Goal: Task Accomplishment & Management: Use online tool/utility

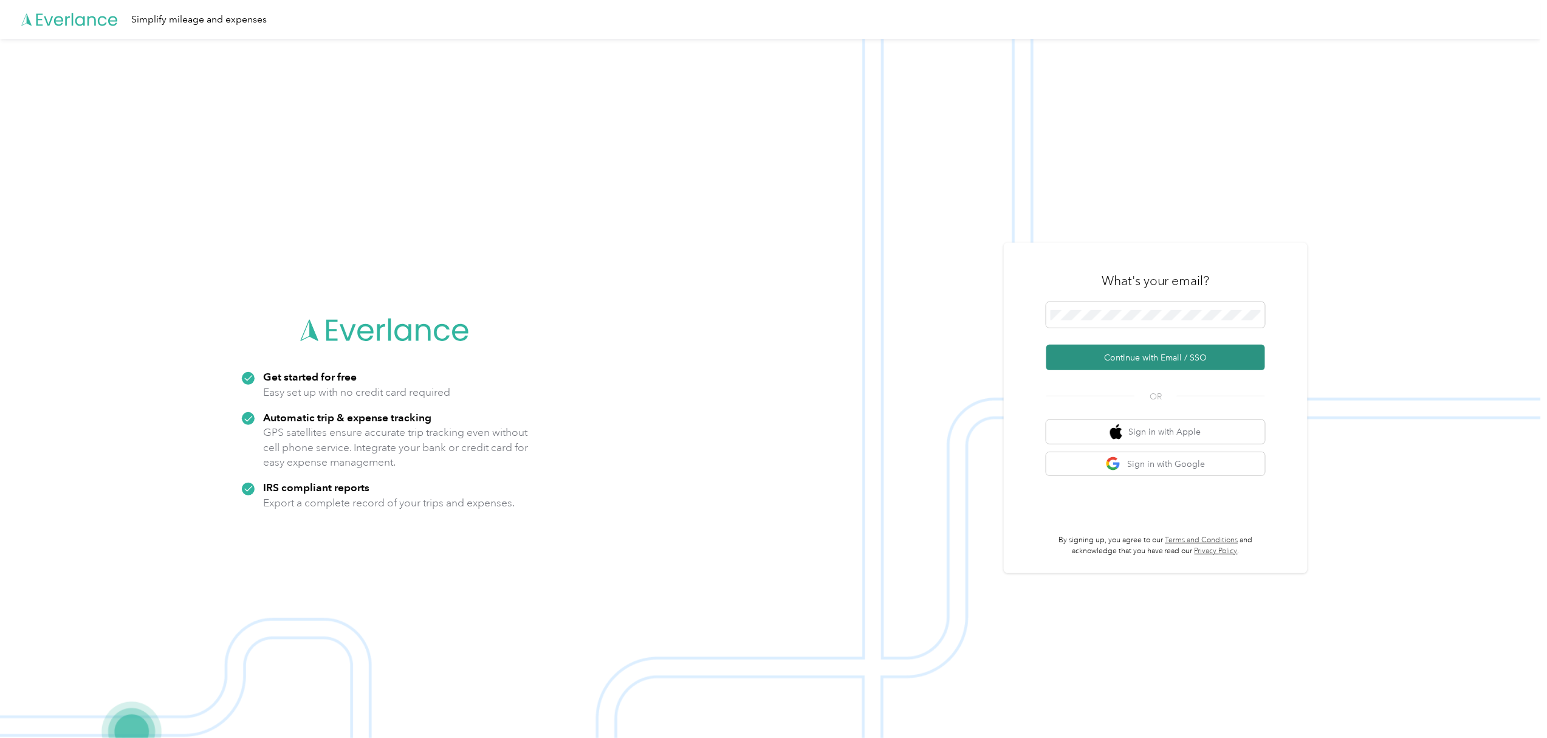
click at [1140, 360] on button "Continue with Email / SSO" at bounding box center [1155, 358] width 219 height 26
click at [1172, 354] on button "Continue with Email / SSO" at bounding box center [1155, 358] width 219 height 26
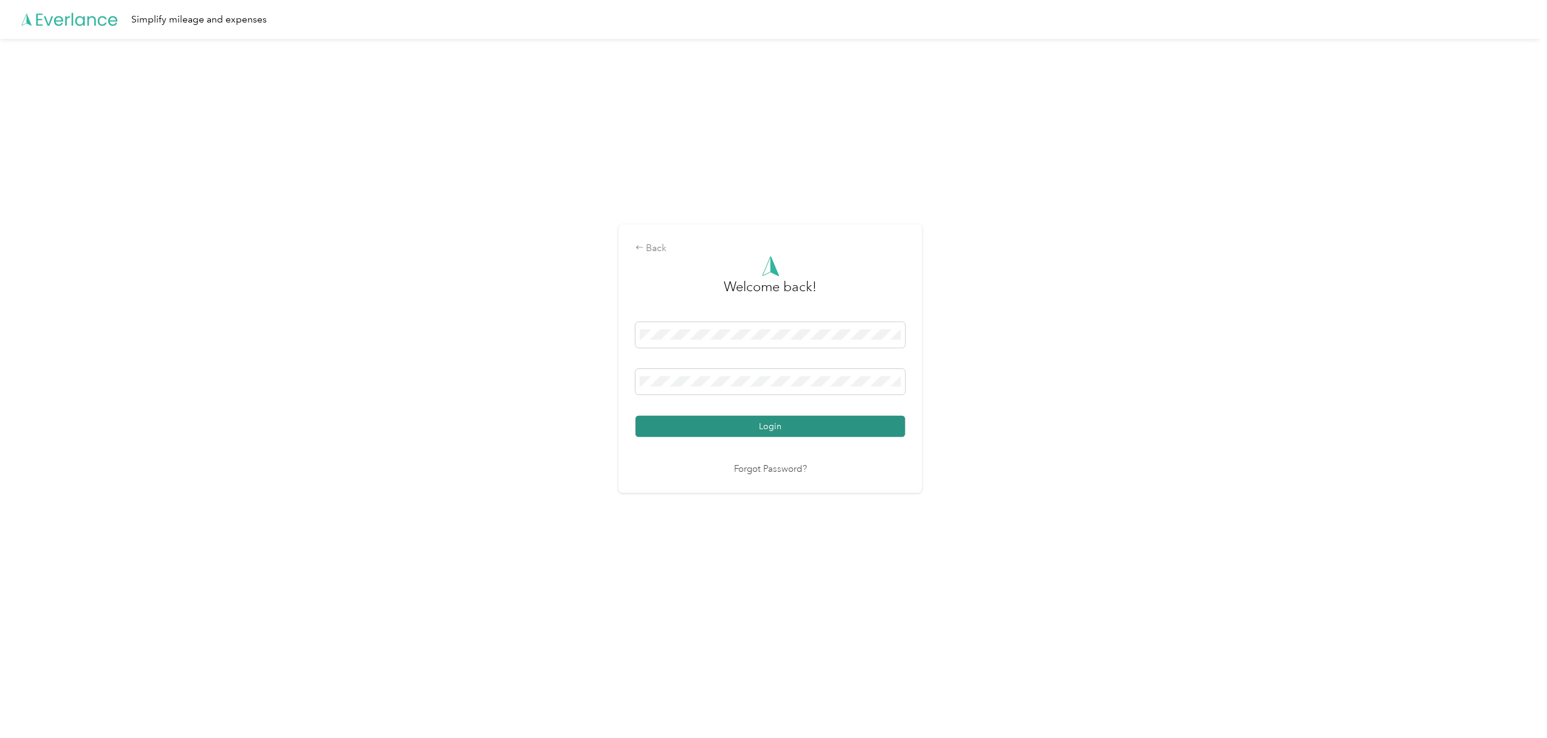
click at [769, 425] on button "Login" at bounding box center [771, 426] width 270 height 21
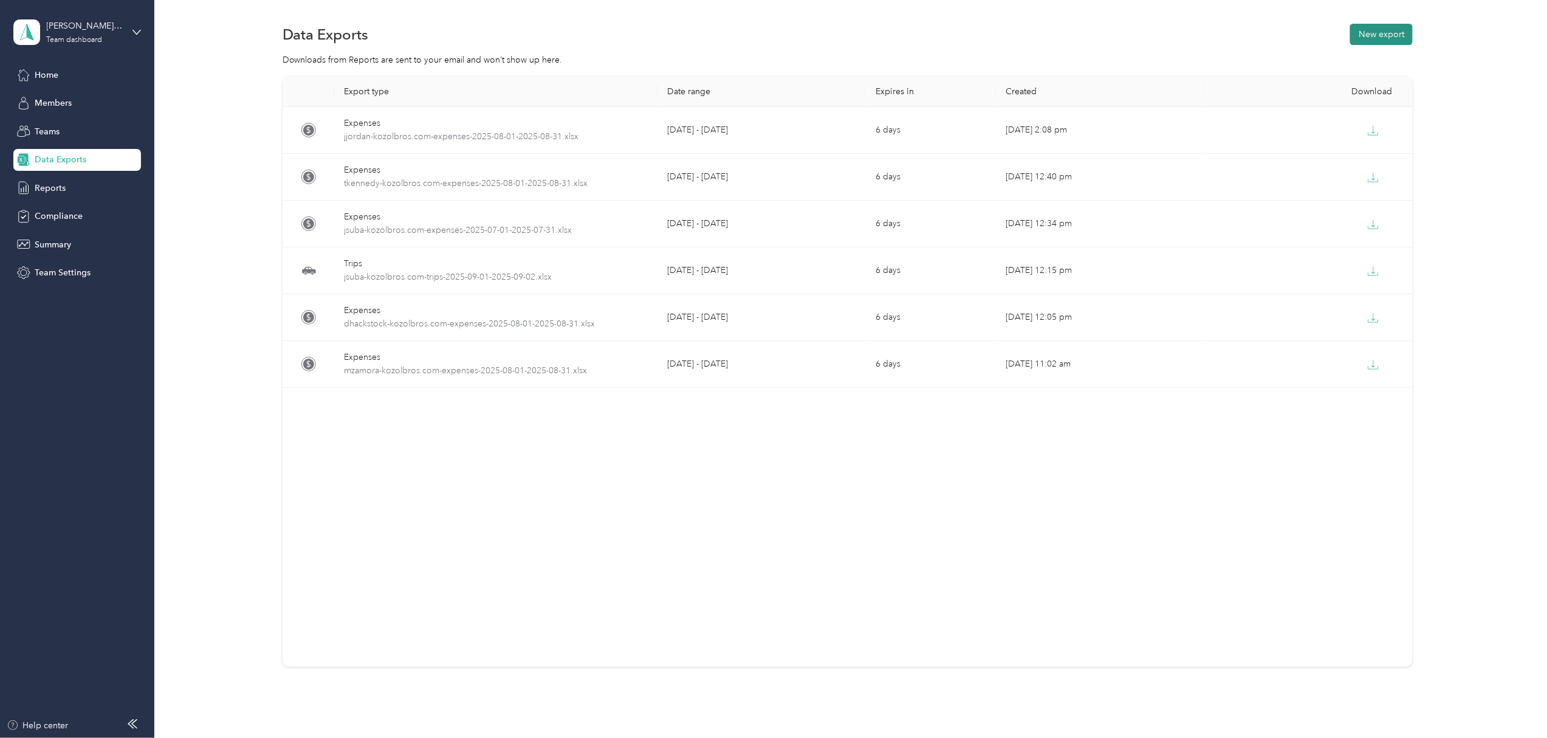
click at [1384, 30] on button "New export" at bounding box center [1381, 34] width 63 height 21
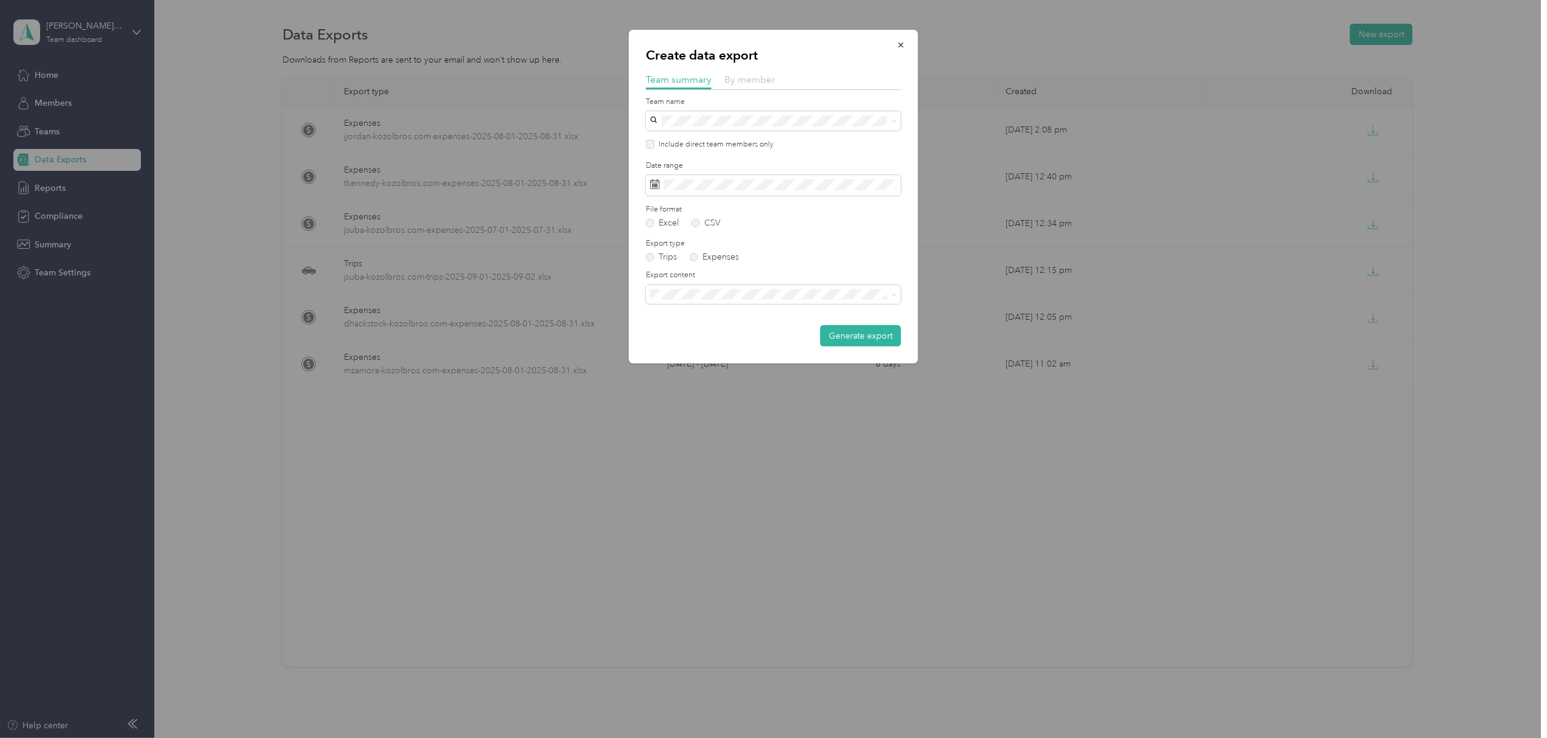
click at [756, 81] on span "By member" at bounding box center [749, 80] width 51 height 12
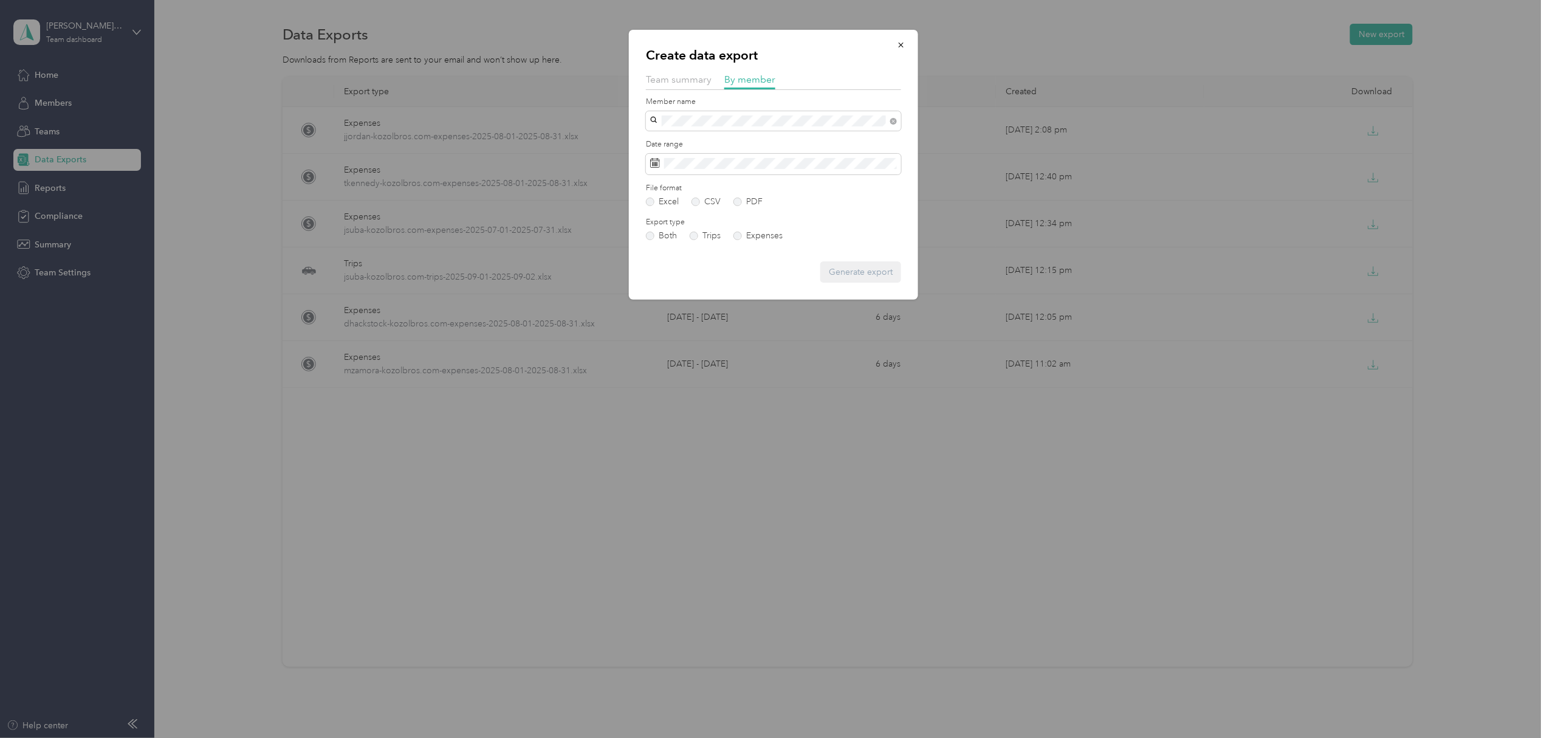
click at [693, 166] on li "[PERSON_NAME]" at bounding box center [773, 163] width 255 height 21
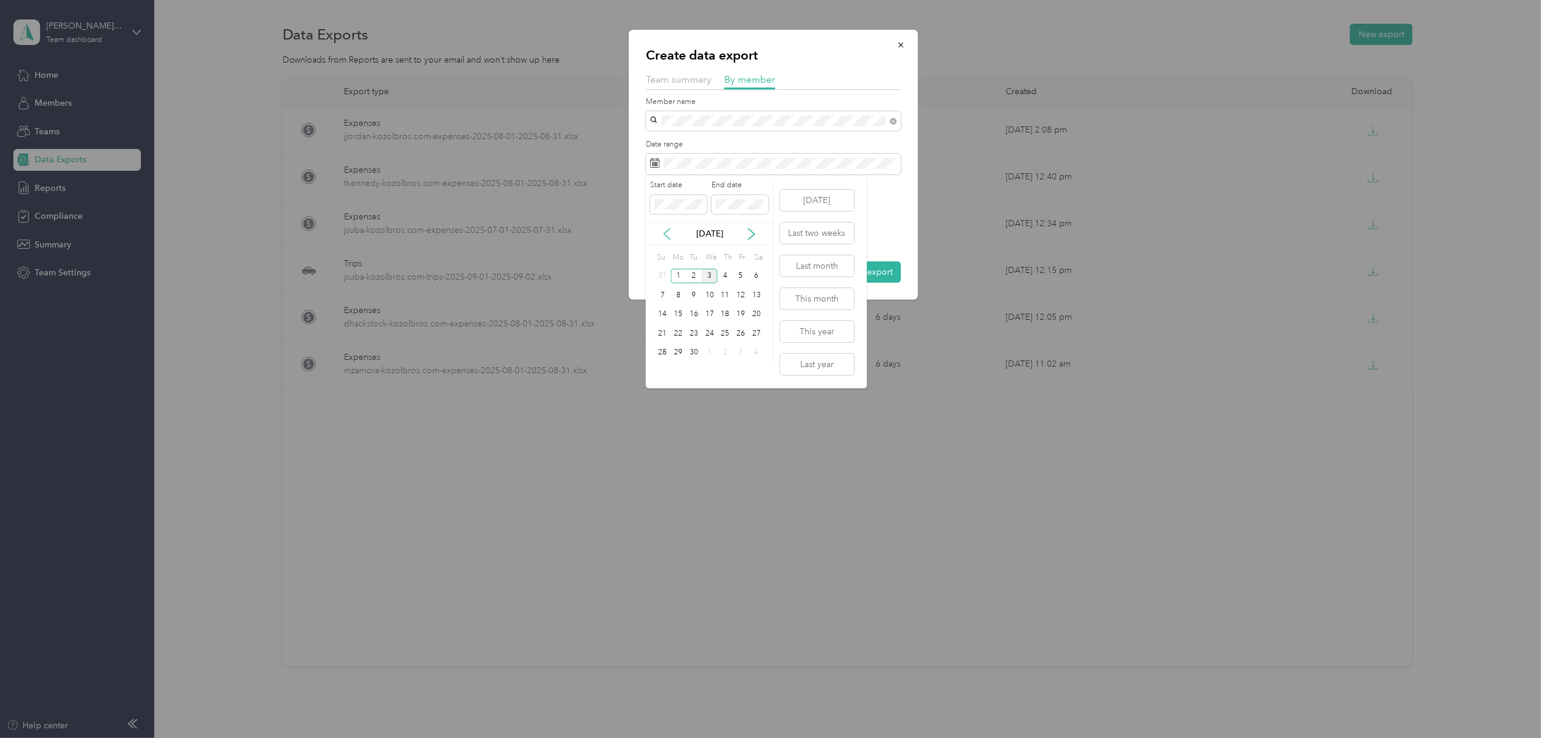
click at [668, 230] on icon at bounding box center [667, 233] width 6 height 11
click at [744, 271] on div "1" at bounding box center [741, 276] width 16 height 15
click at [664, 369] on div "31" at bounding box center [663, 371] width 16 height 15
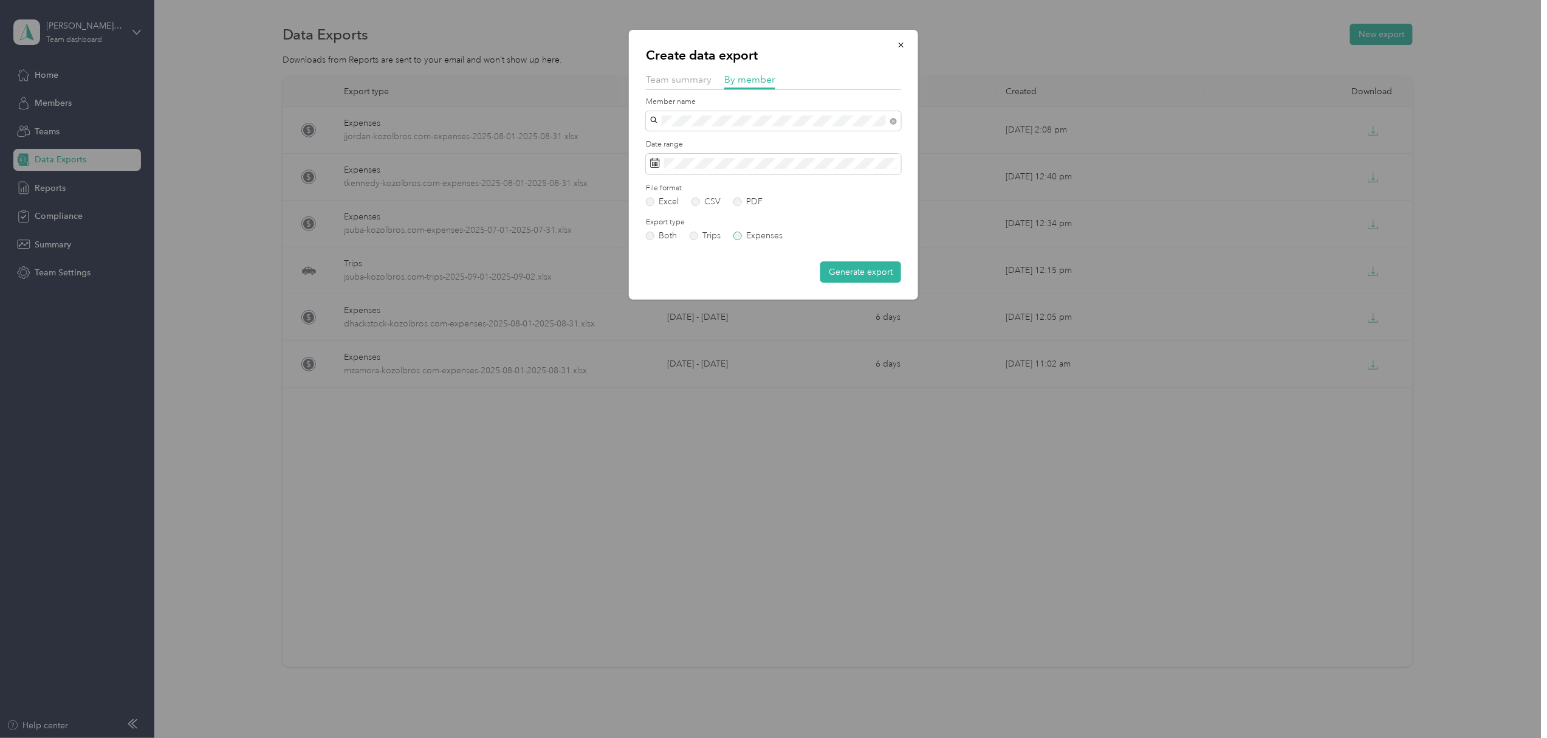
click at [741, 232] on label "Expenses" at bounding box center [757, 236] width 49 height 9
click at [854, 272] on button "Generate export" at bounding box center [860, 271] width 81 height 21
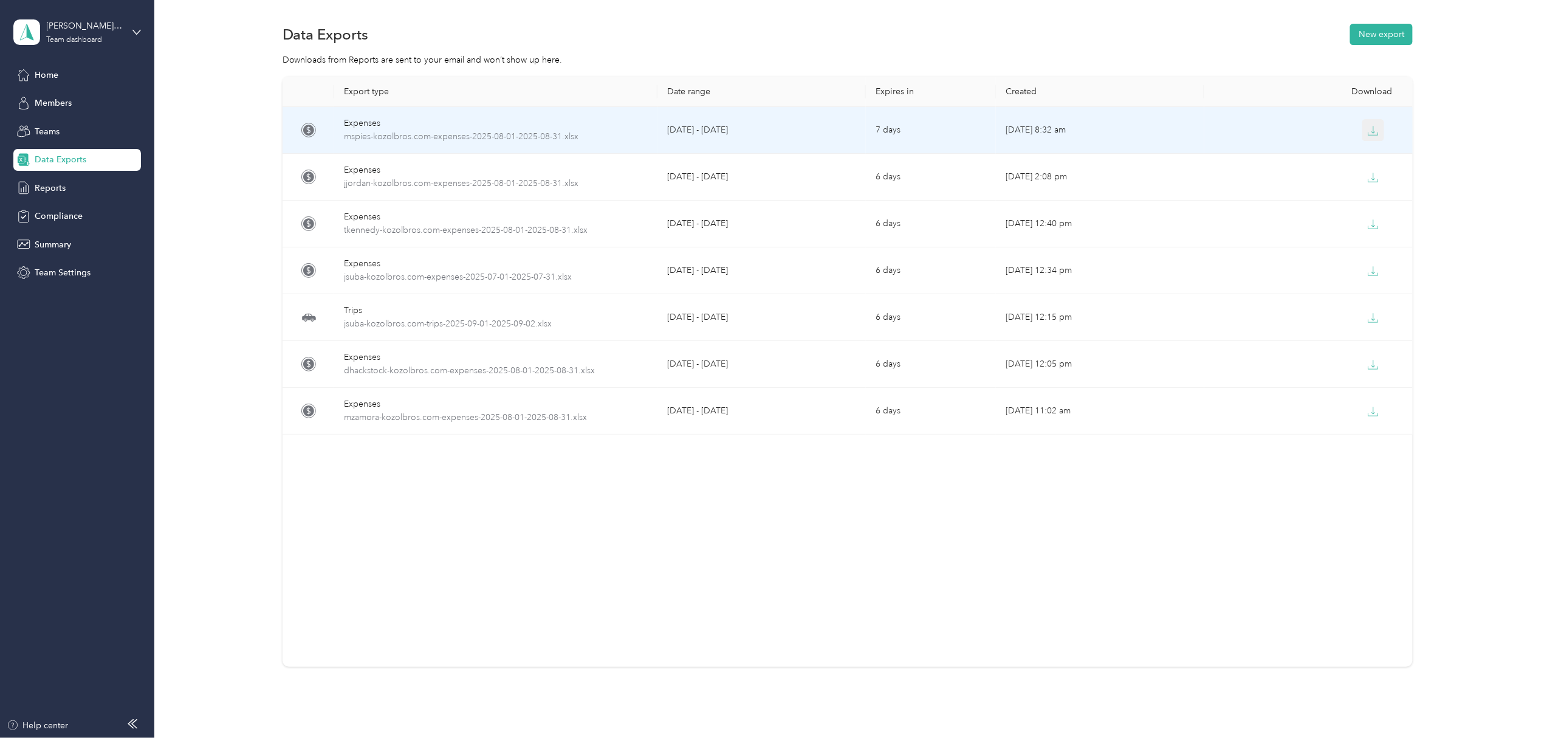
click at [1368, 130] on icon "button" at bounding box center [1373, 130] width 11 height 11
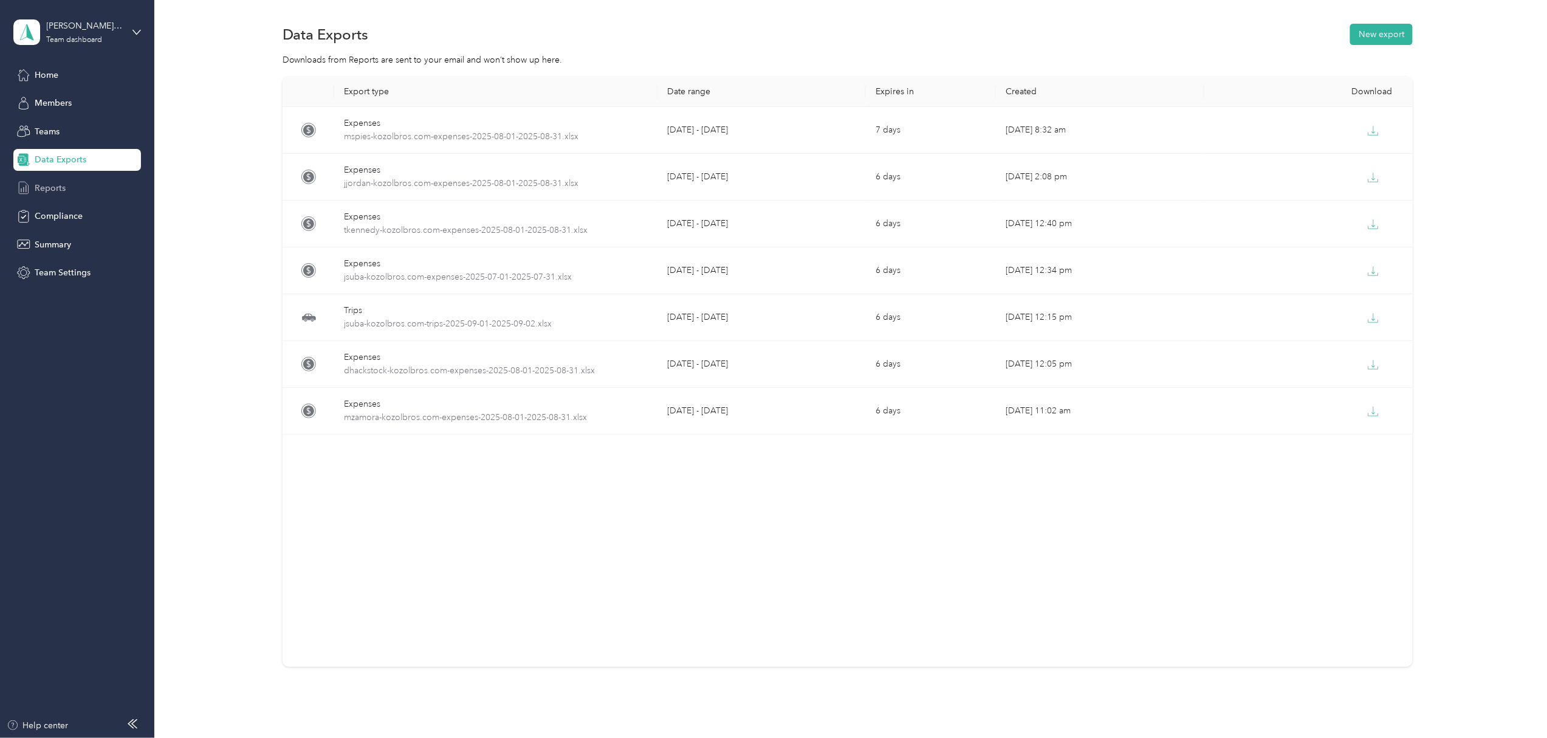
click at [44, 185] on span "Reports" at bounding box center [50, 188] width 31 height 13
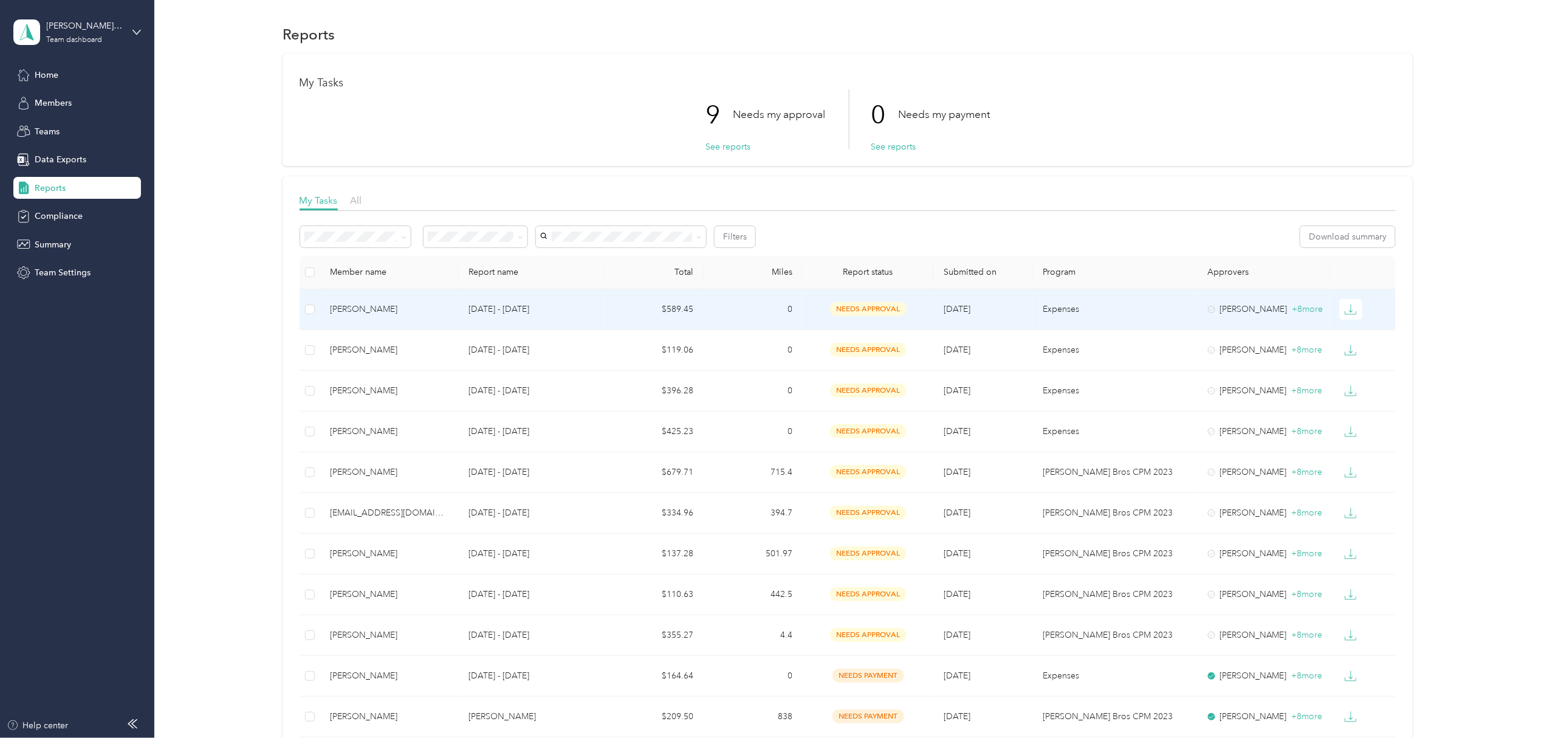
click at [333, 309] on div "[PERSON_NAME]" at bounding box center [389, 309] width 119 height 13
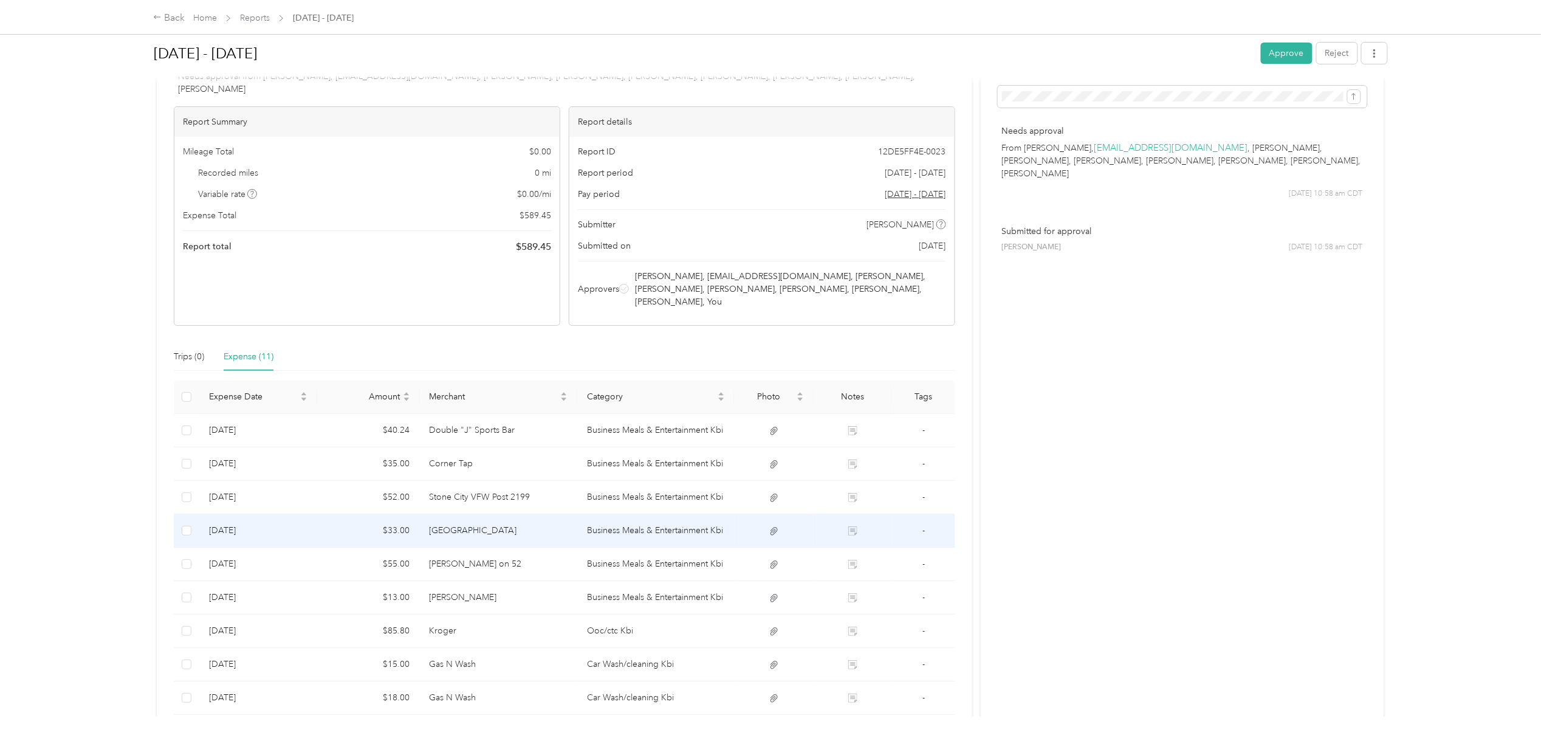
scroll to position [81, 0]
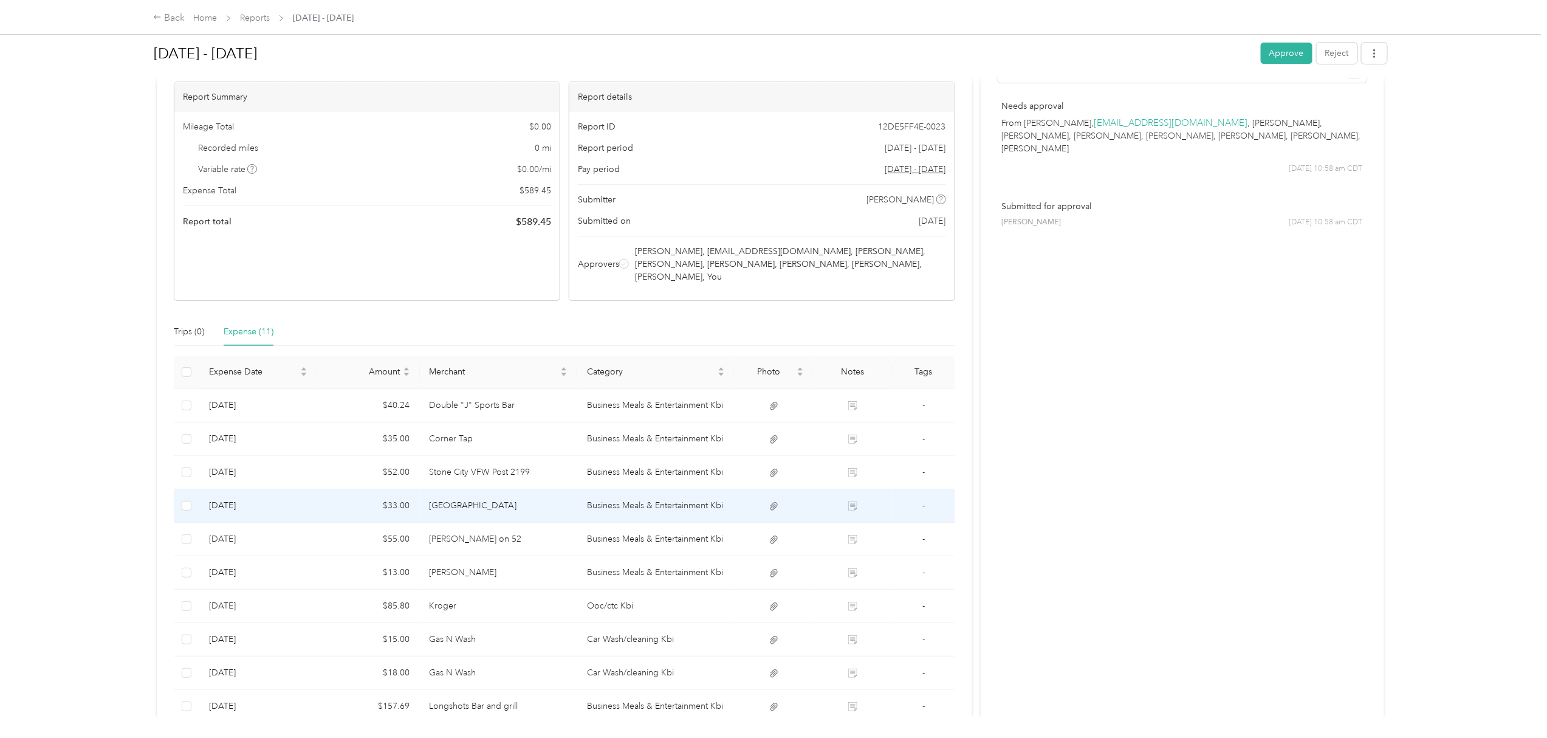
click at [763, 489] on td at bounding box center [774, 505] width 79 height 33
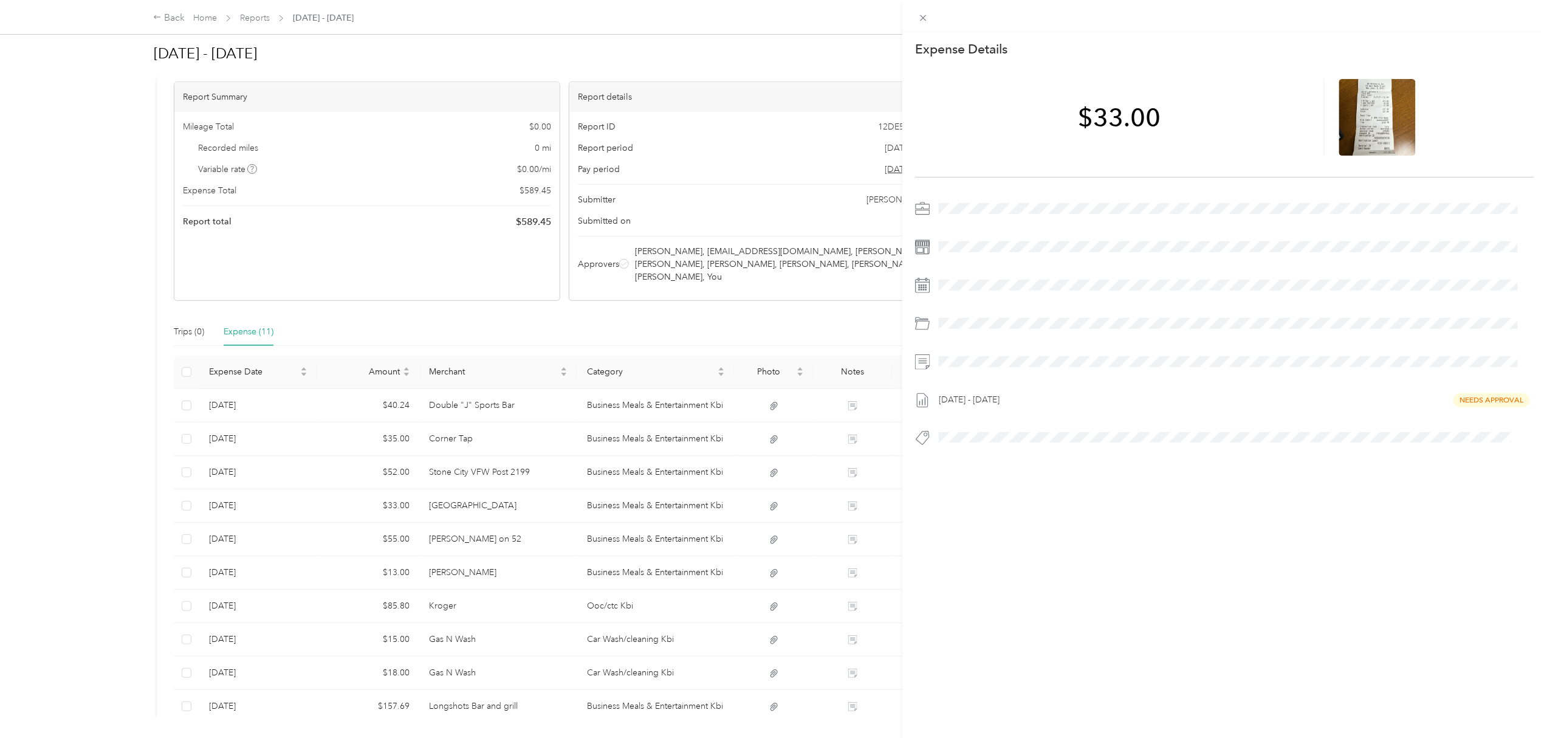
drag, startPoint x: 1366, startPoint y: 132, endPoint x: 187, endPoint y: 476, distance: 1228.2
click at [188, 477] on div "This expense cannot be edited because it is either under review, approved, or p…" at bounding box center [773, 369] width 1547 height 738
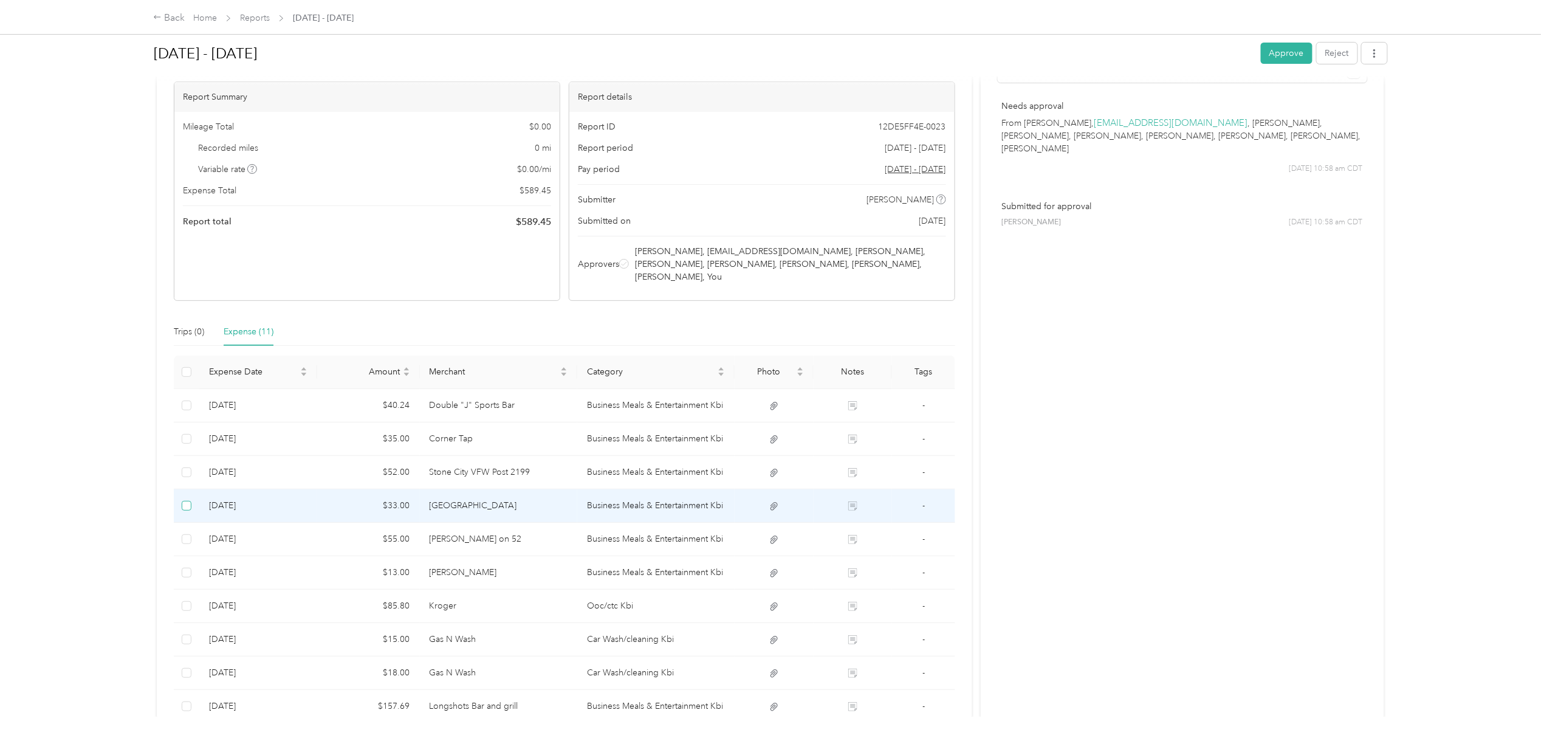
click at [190, 499] on label at bounding box center [187, 505] width 10 height 13
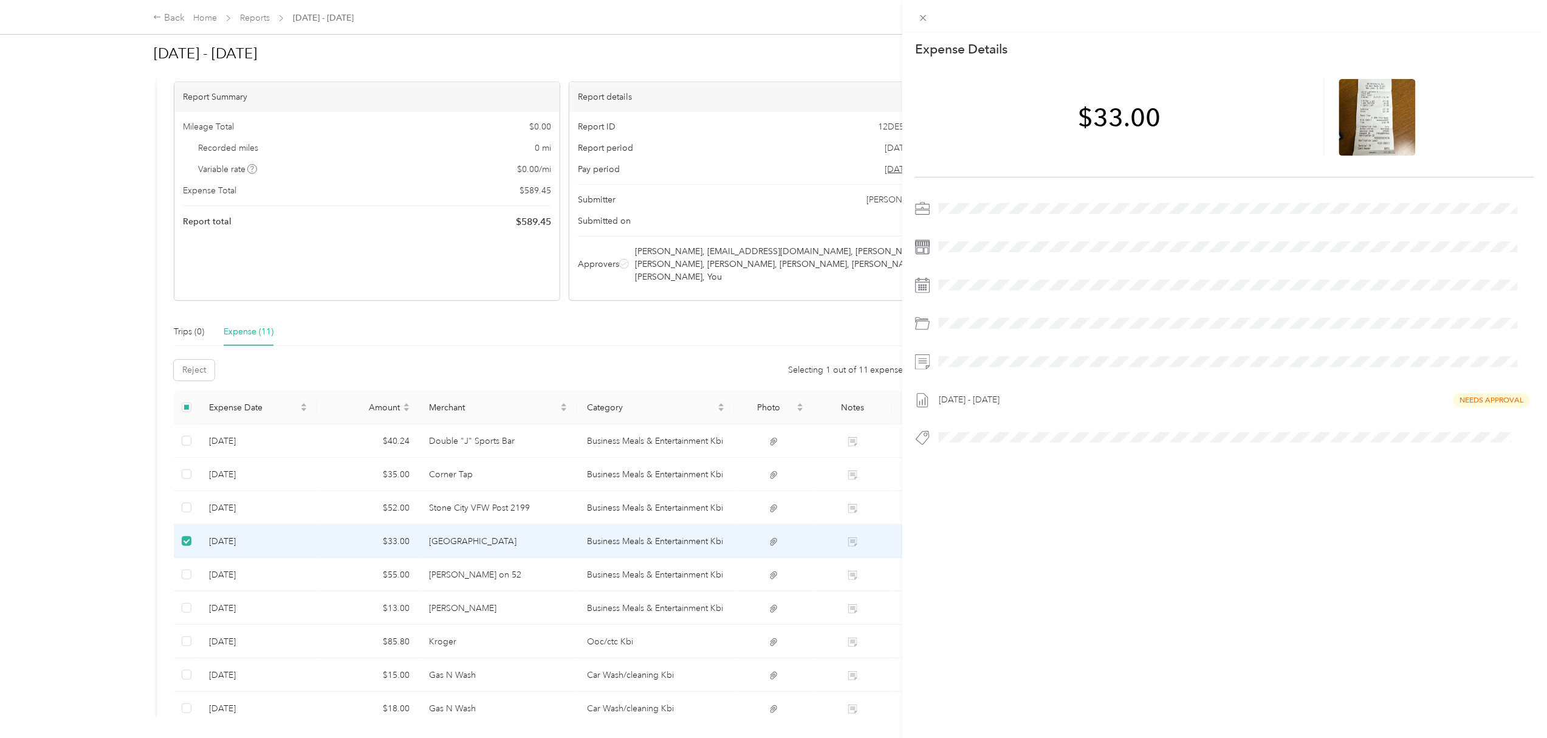
click at [771, 514] on div "This expense cannot be edited because it is either under review, approved, or p…" at bounding box center [773, 369] width 1547 height 738
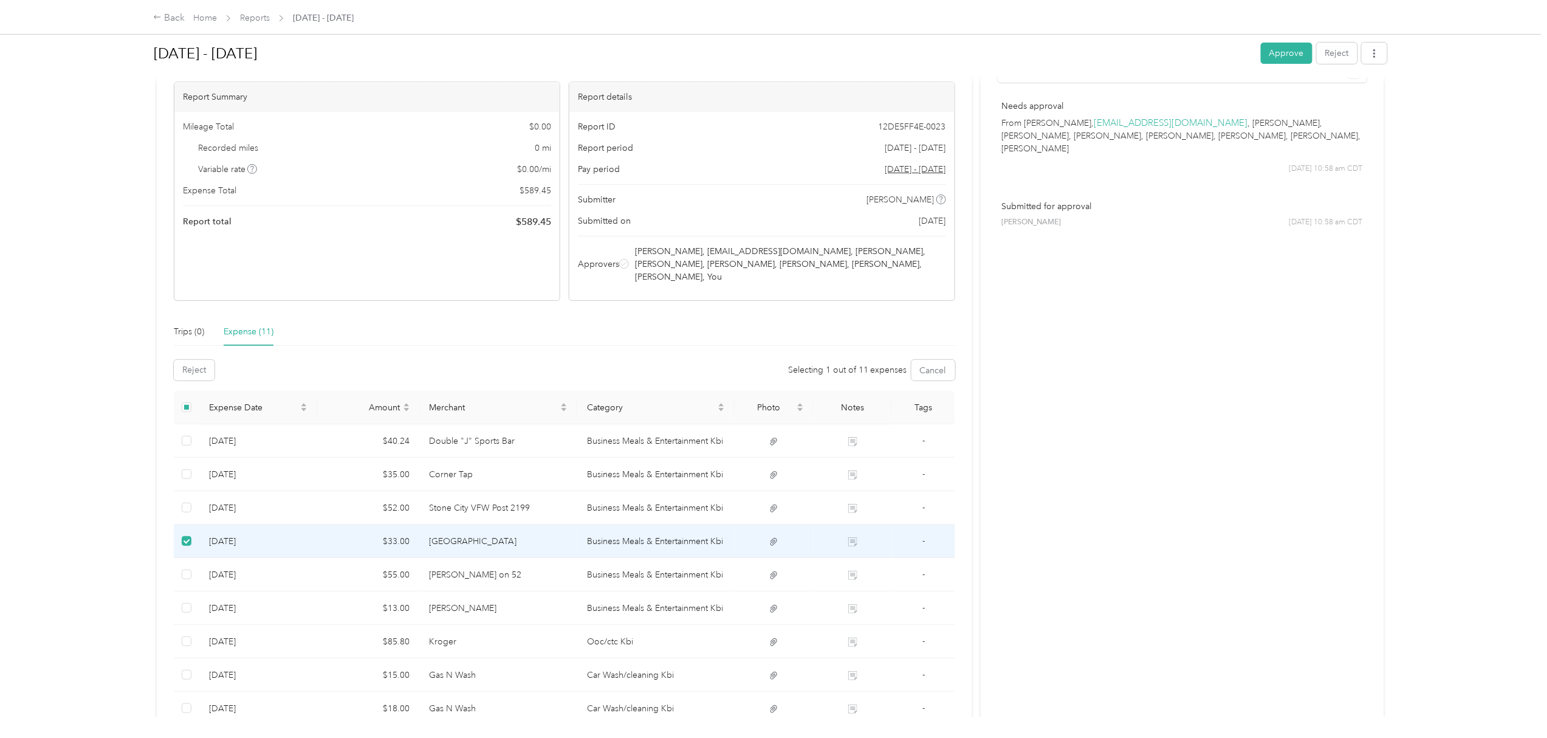
scroll to position [0, 0]
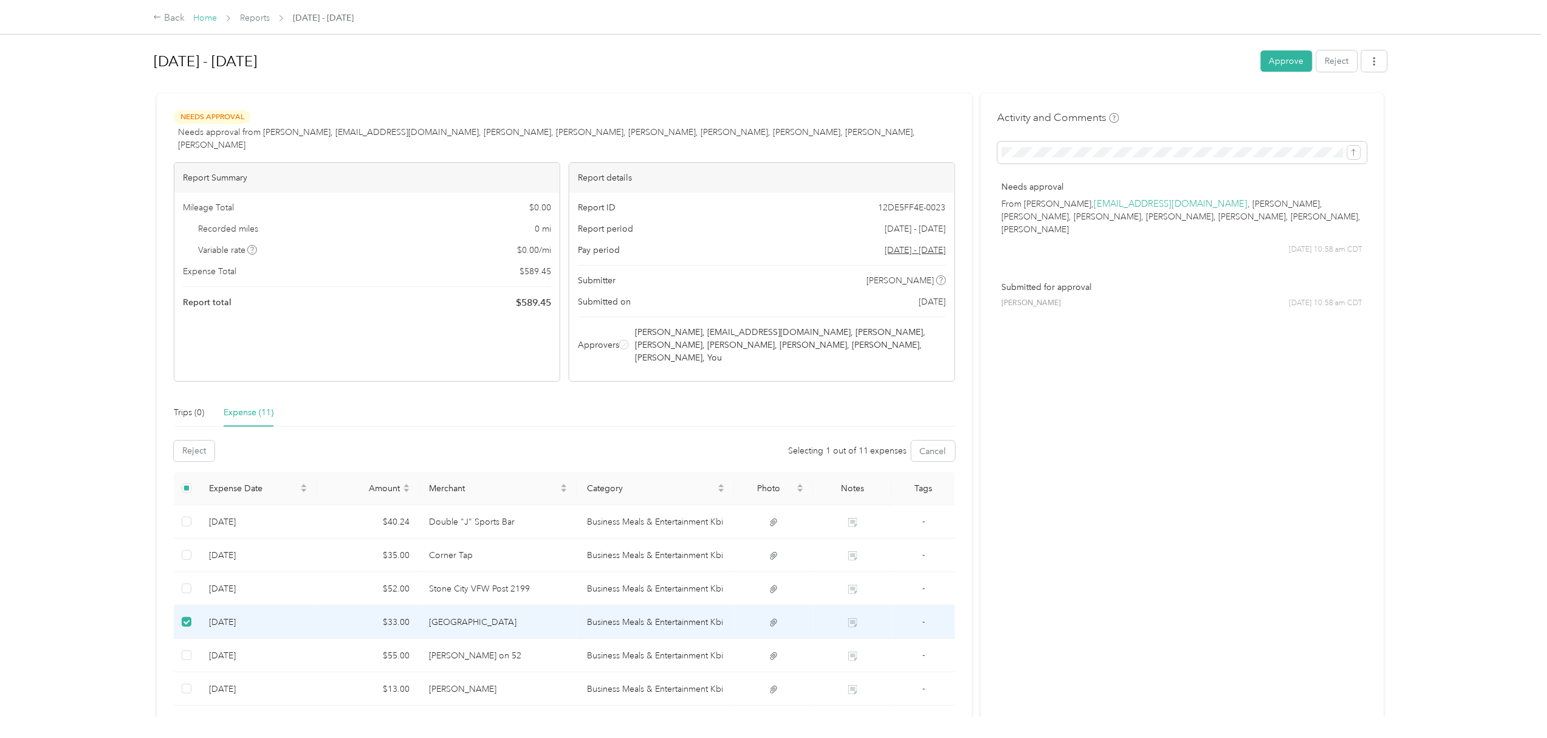
click at [208, 18] on link "Home" at bounding box center [205, 18] width 24 height 10
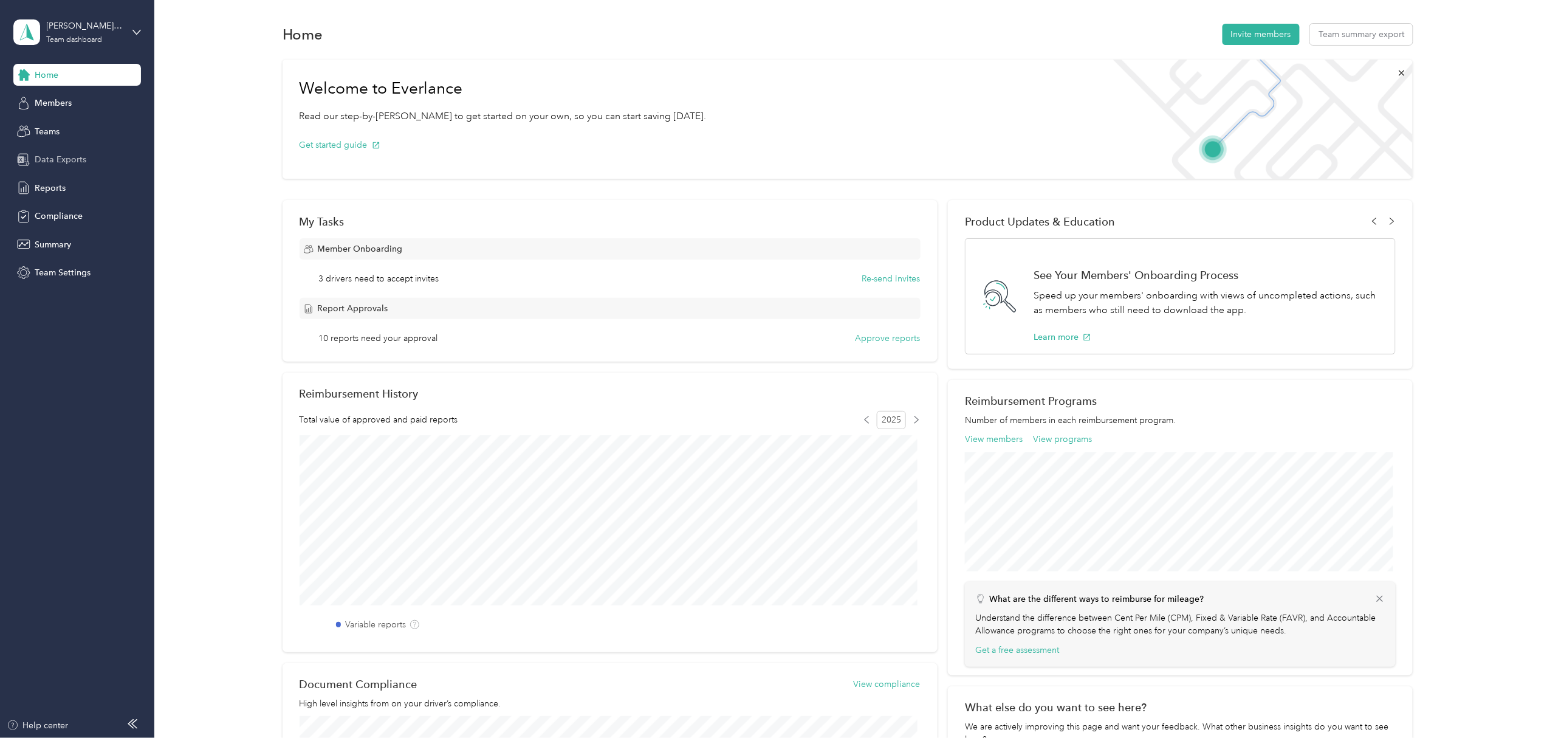
click at [52, 159] on span "Data Exports" at bounding box center [61, 159] width 52 height 13
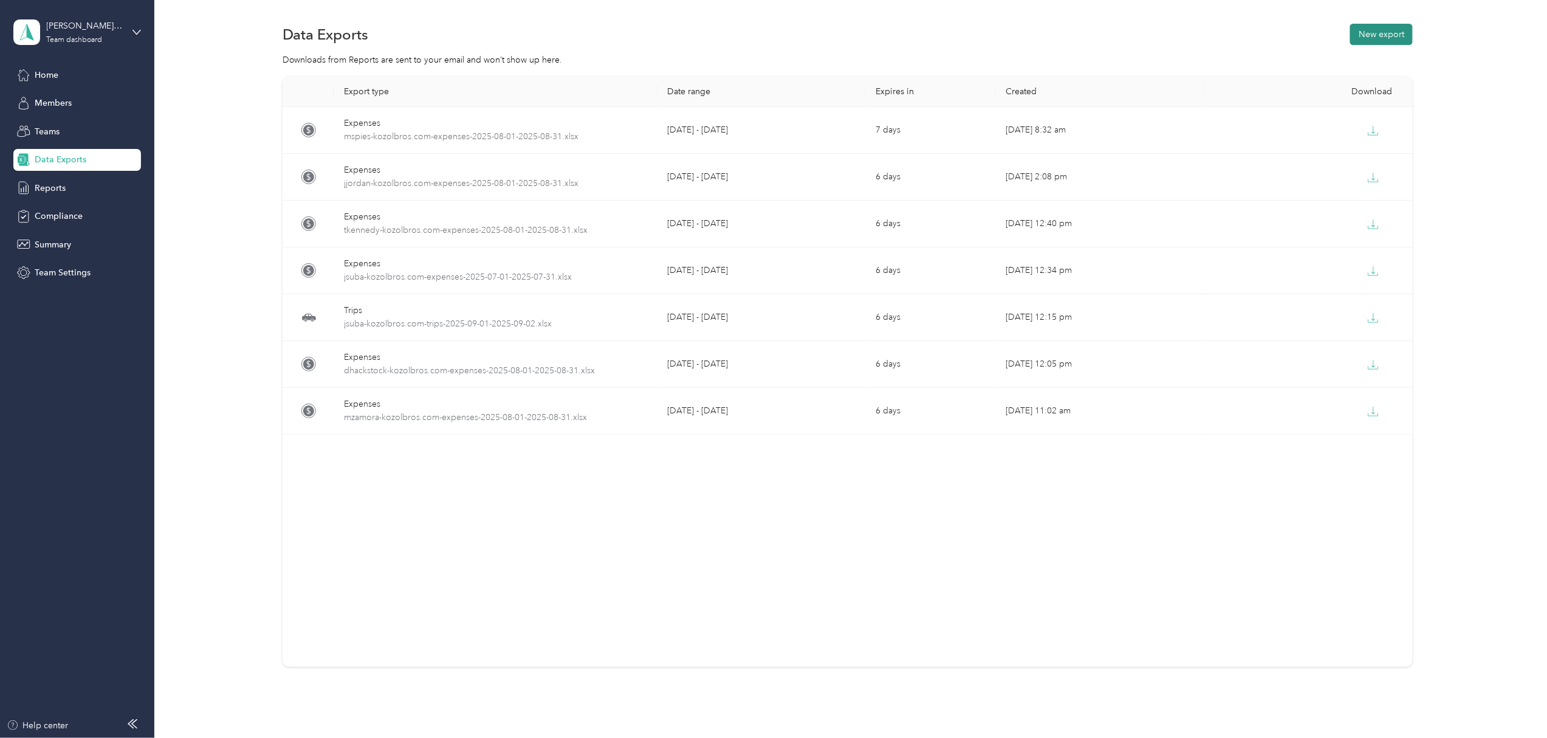
click at [1361, 32] on button "New export" at bounding box center [1381, 34] width 63 height 21
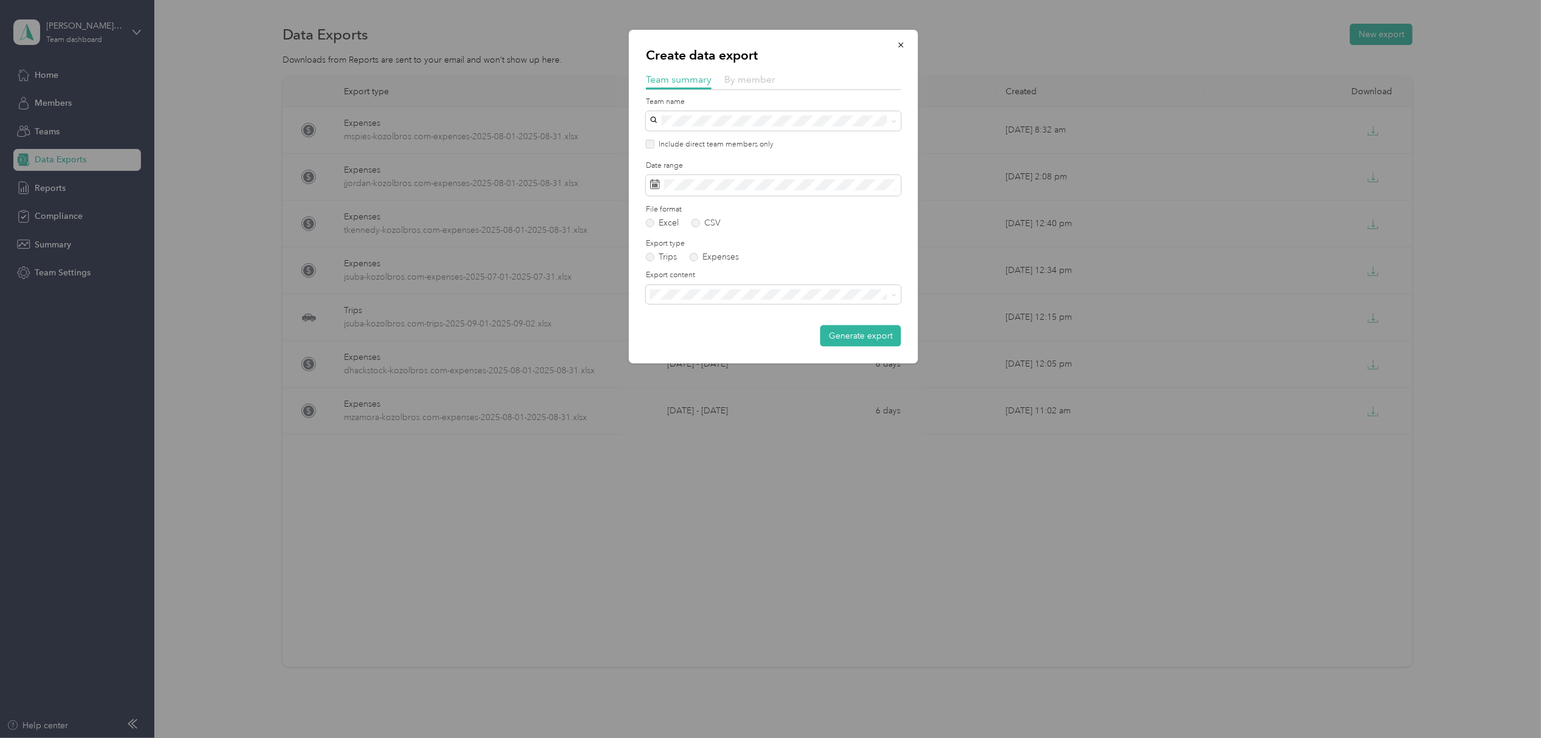
click at [768, 77] on span "By member" at bounding box center [749, 80] width 51 height 12
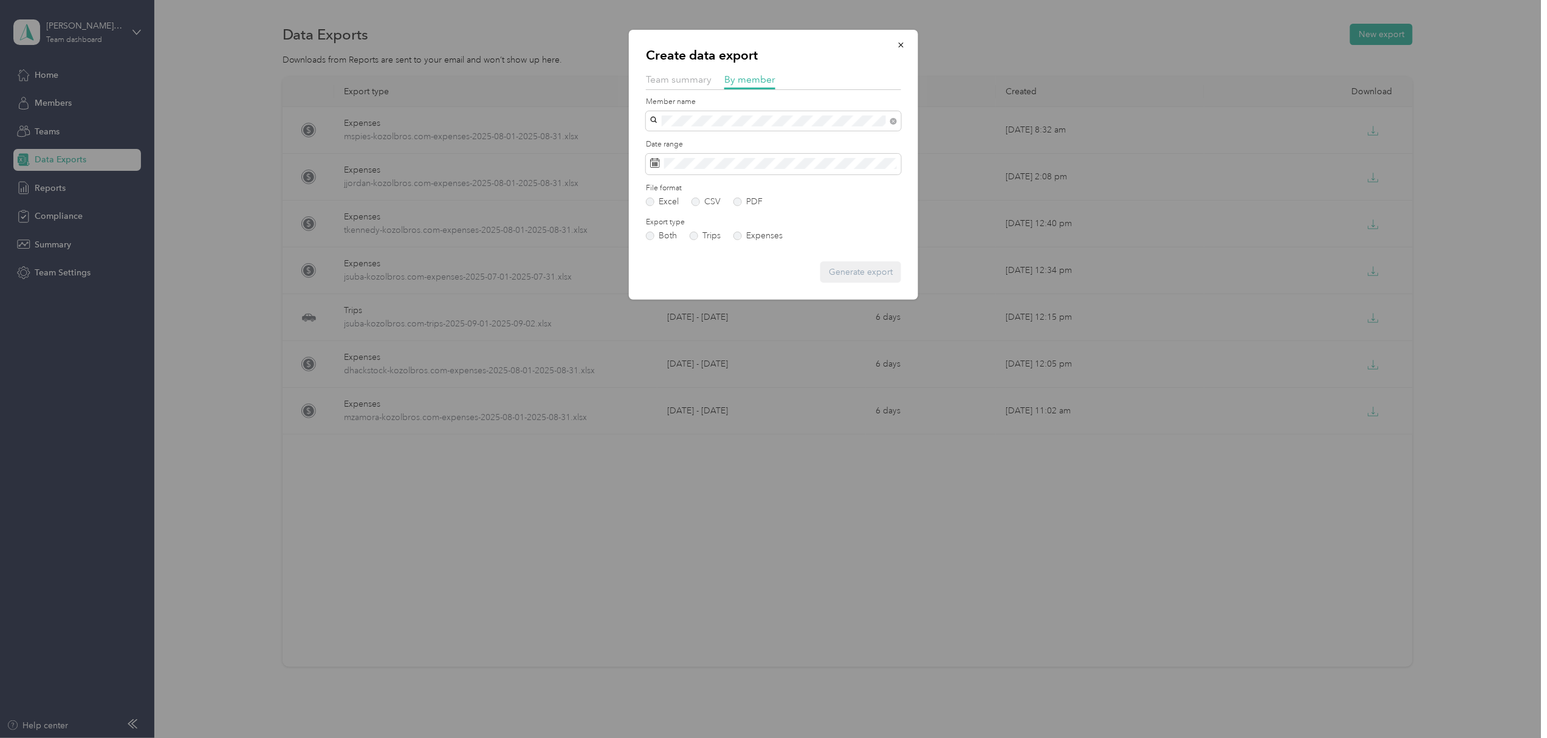
click at [692, 165] on li "[PERSON_NAME]" at bounding box center [773, 163] width 255 height 21
click at [676, 156] on span at bounding box center [773, 164] width 255 height 21
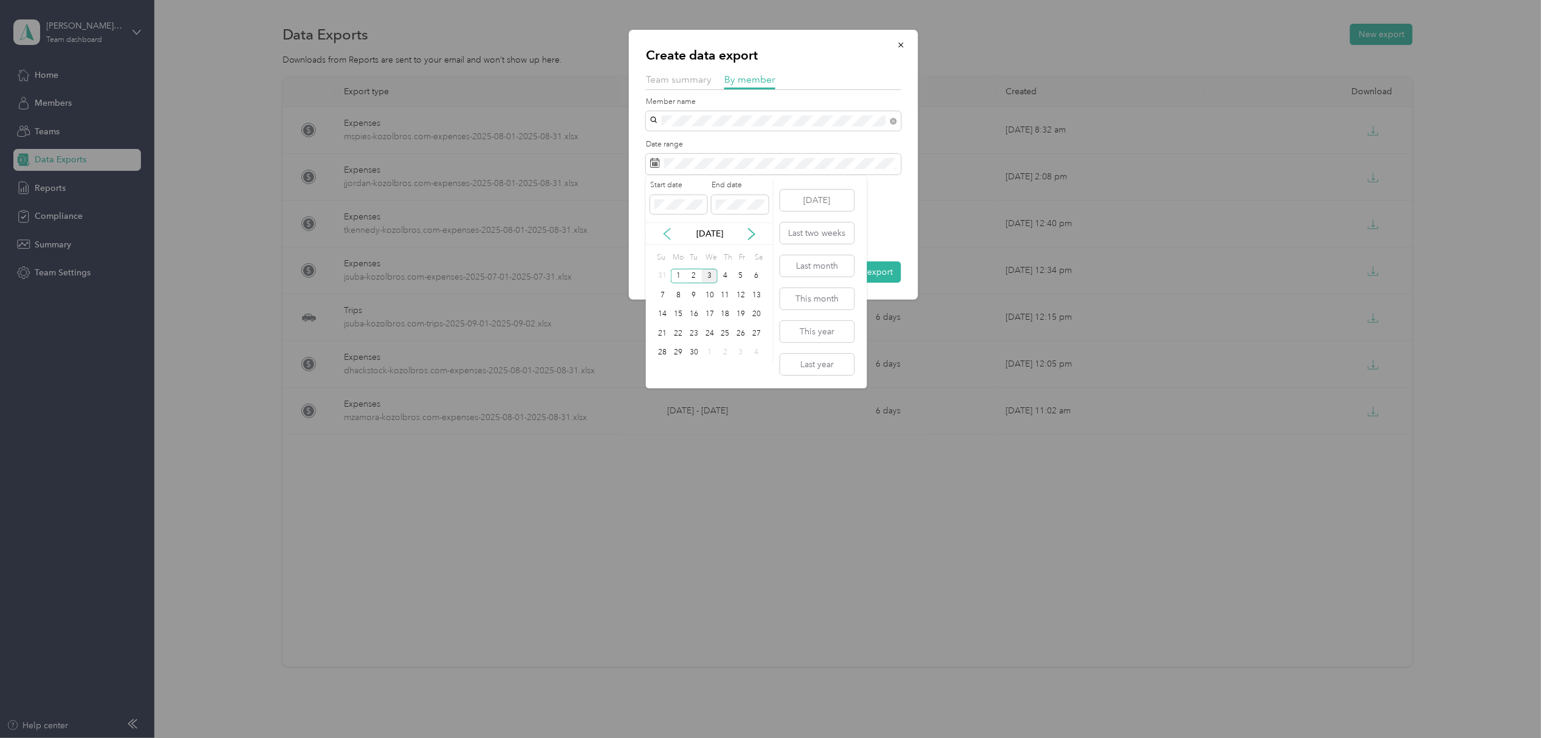
click at [668, 232] on icon at bounding box center [667, 234] width 12 height 12
click at [740, 275] on div "1" at bounding box center [741, 276] width 16 height 15
click at [661, 368] on div "31" at bounding box center [663, 371] width 16 height 15
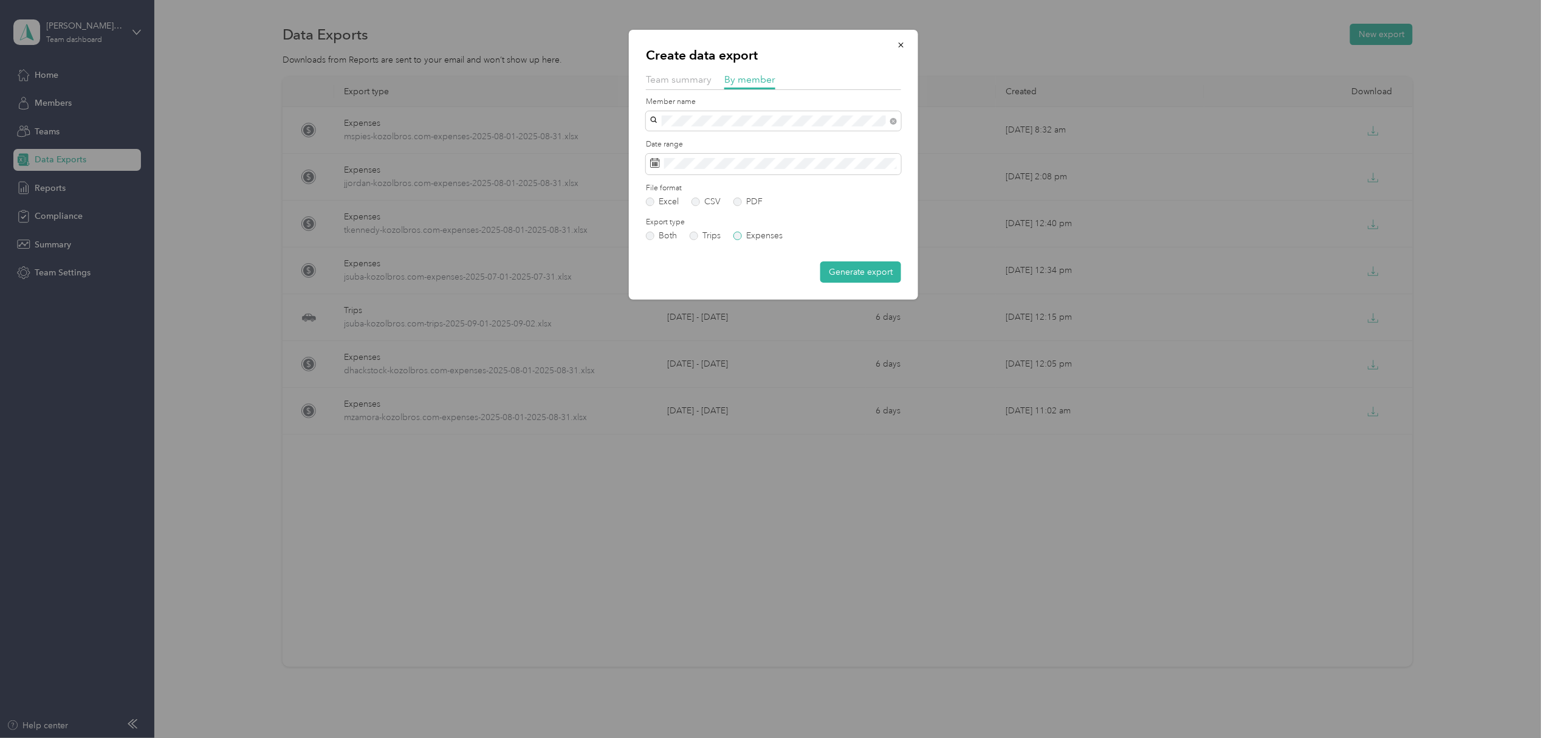
click at [739, 234] on label "Expenses" at bounding box center [757, 236] width 49 height 9
click at [868, 270] on button "Generate export" at bounding box center [860, 271] width 81 height 21
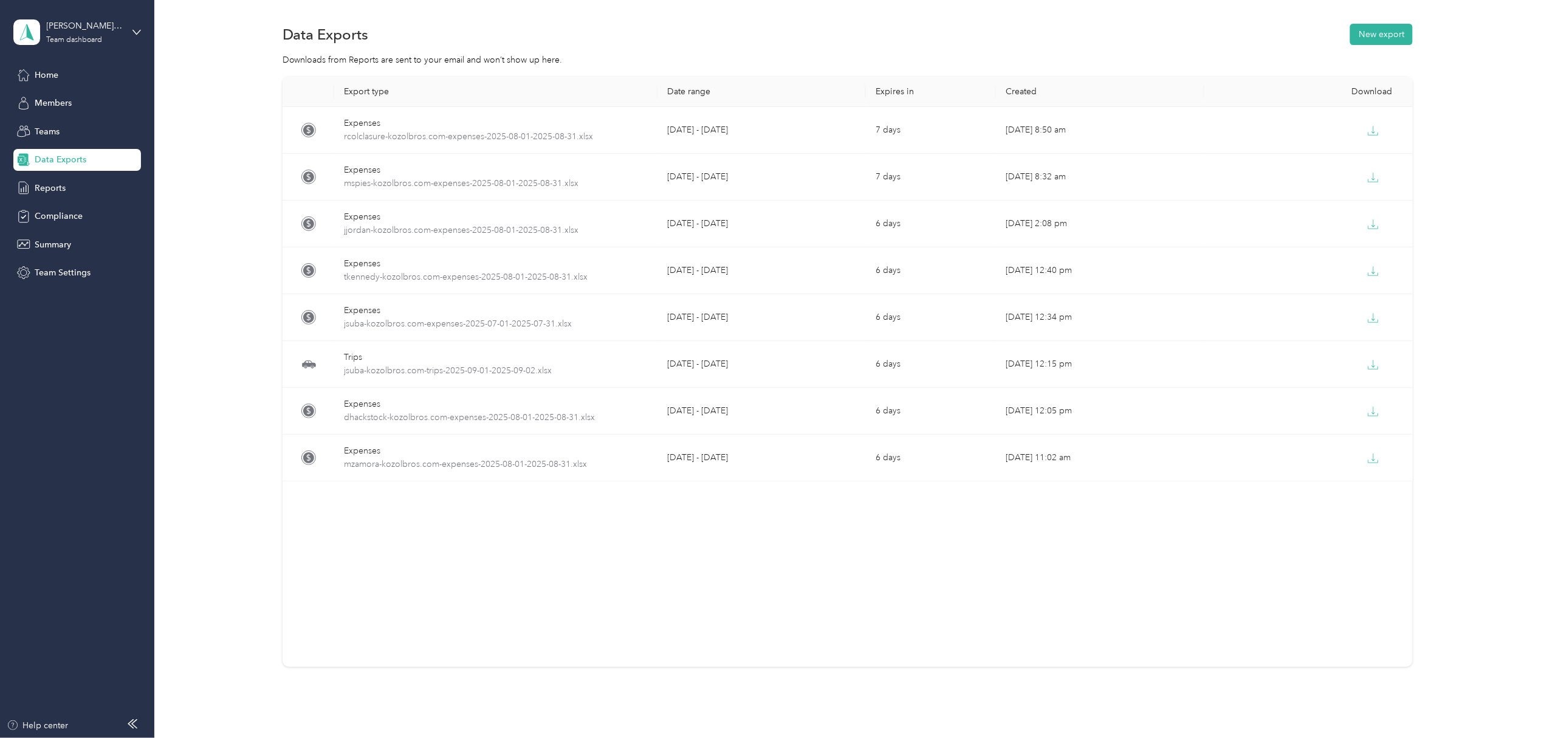
click at [777, 628] on div "Export type Date range Expires in Created Download Expenses rcolclasure-kozolbr…" at bounding box center [848, 372] width 1131 height 590
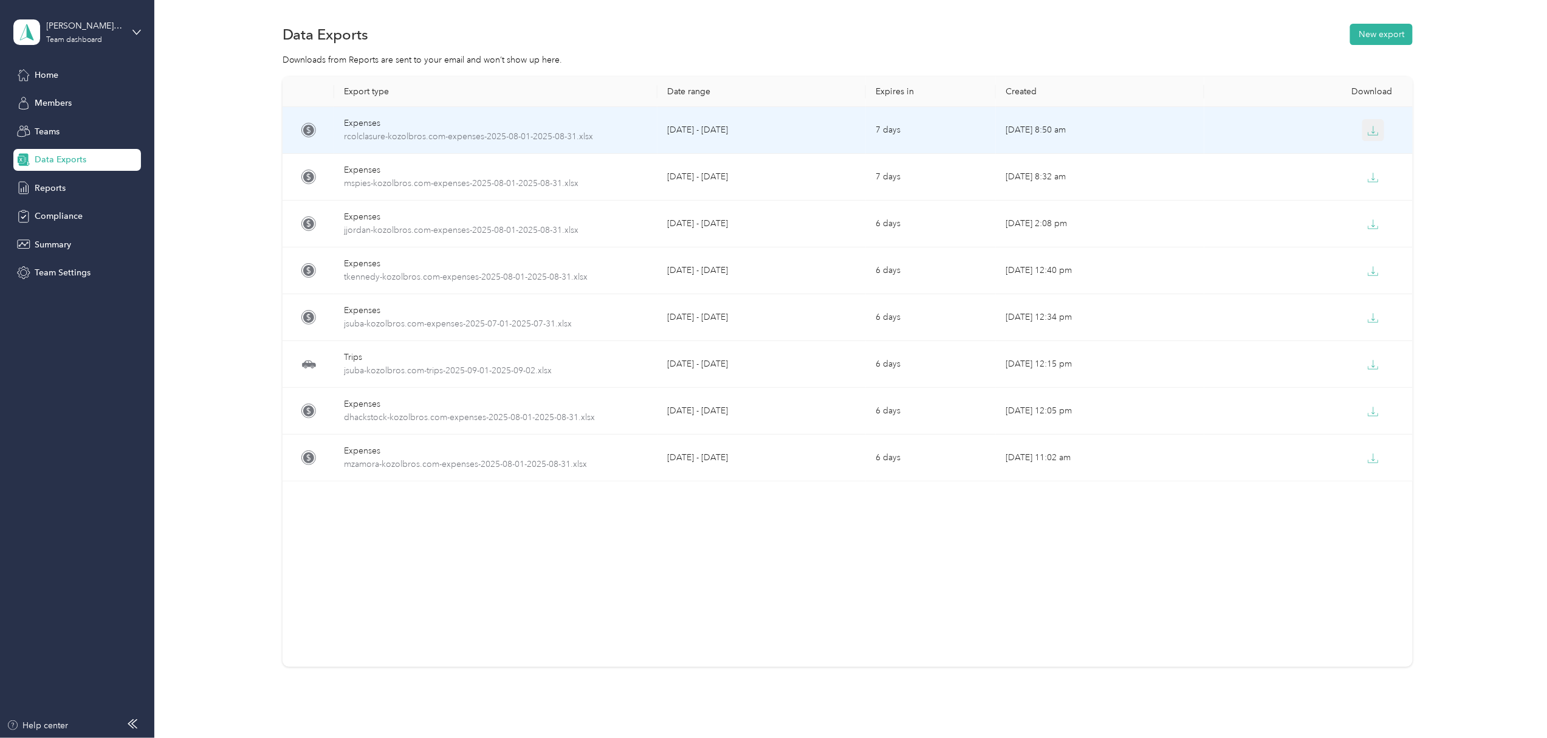
click at [1368, 131] on icon "button" at bounding box center [1373, 130] width 11 height 11
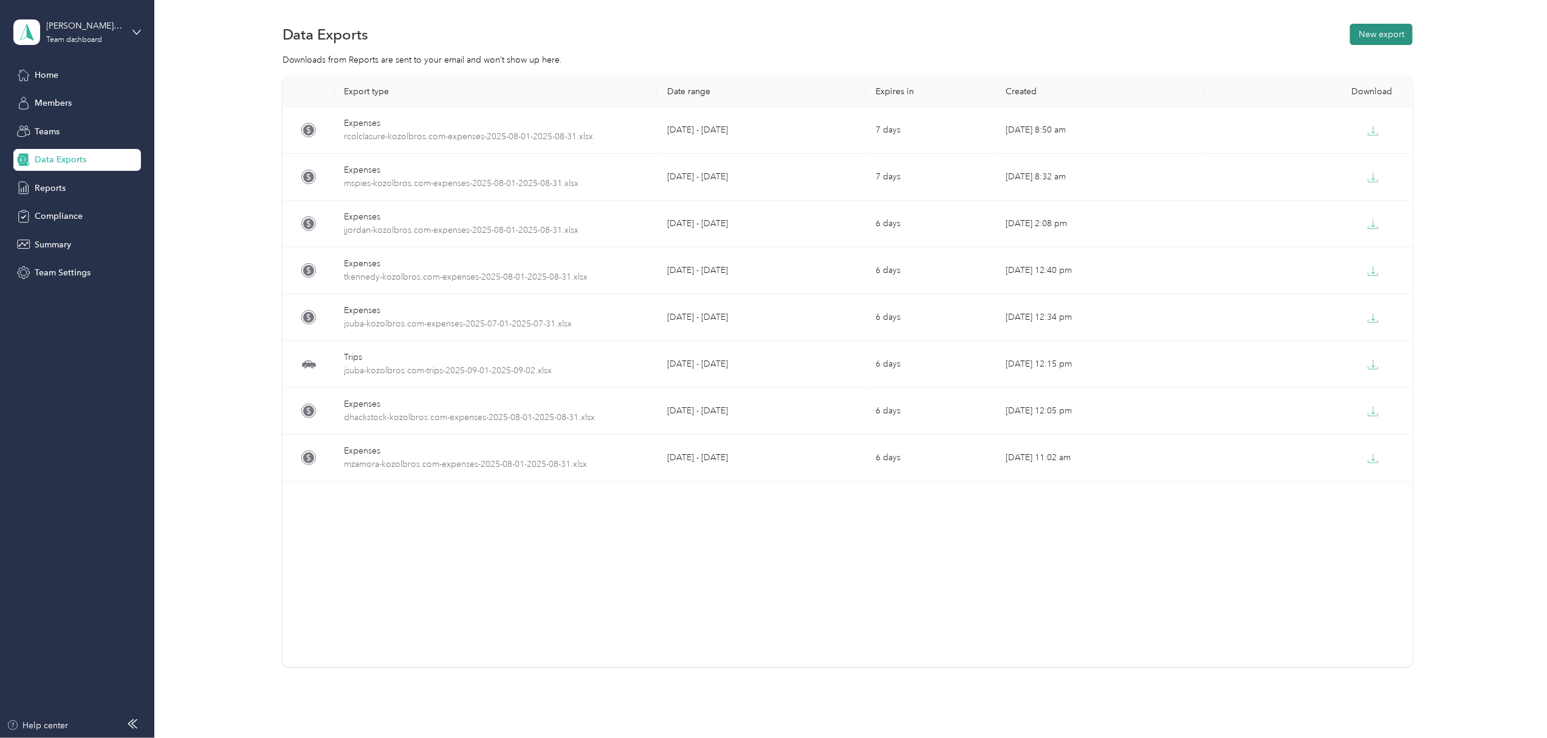
click at [1366, 32] on button "New export" at bounding box center [1381, 34] width 63 height 21
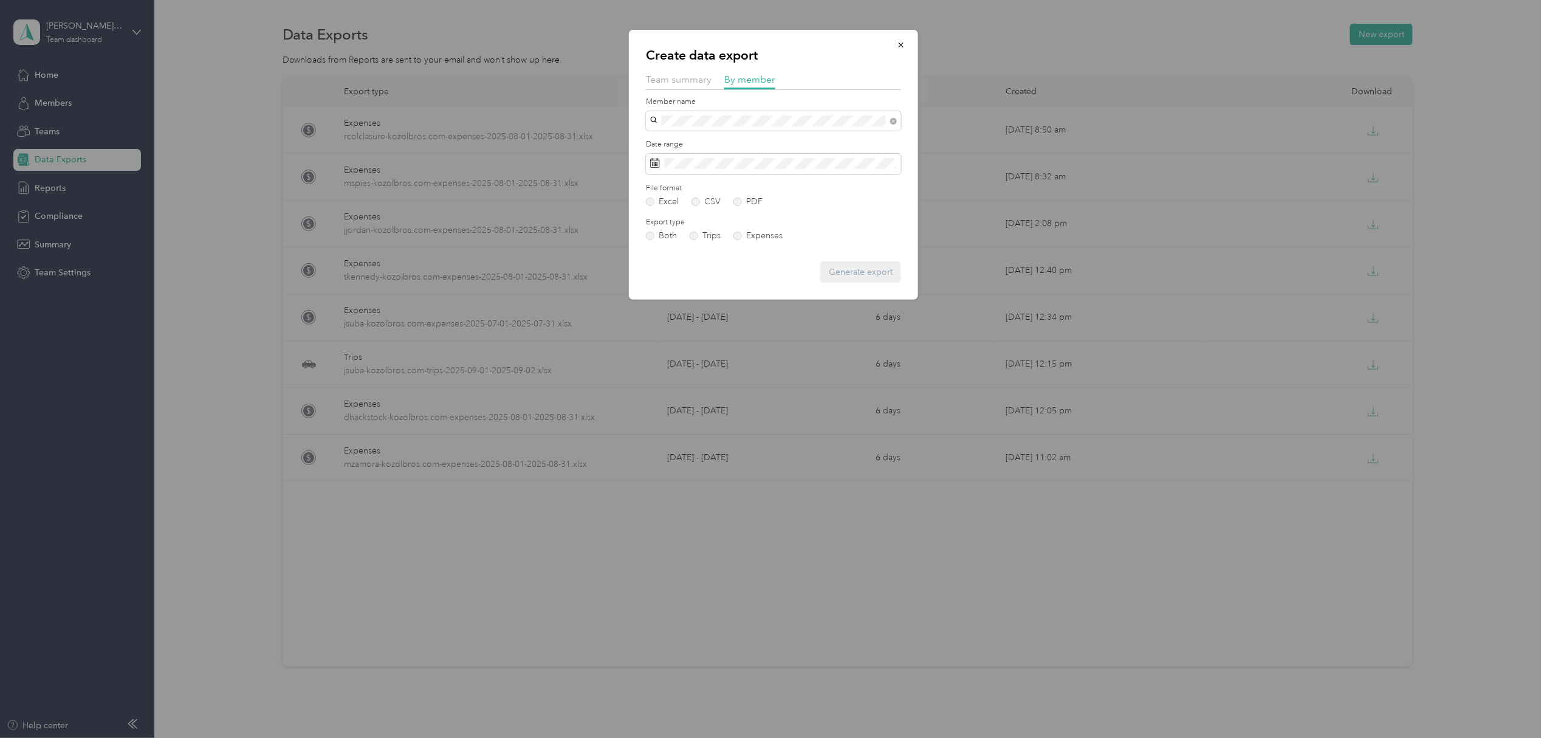
click at [691, 141] on span "[PERSON_NAME]" at bounding box center [687, 142] width 67 height 10
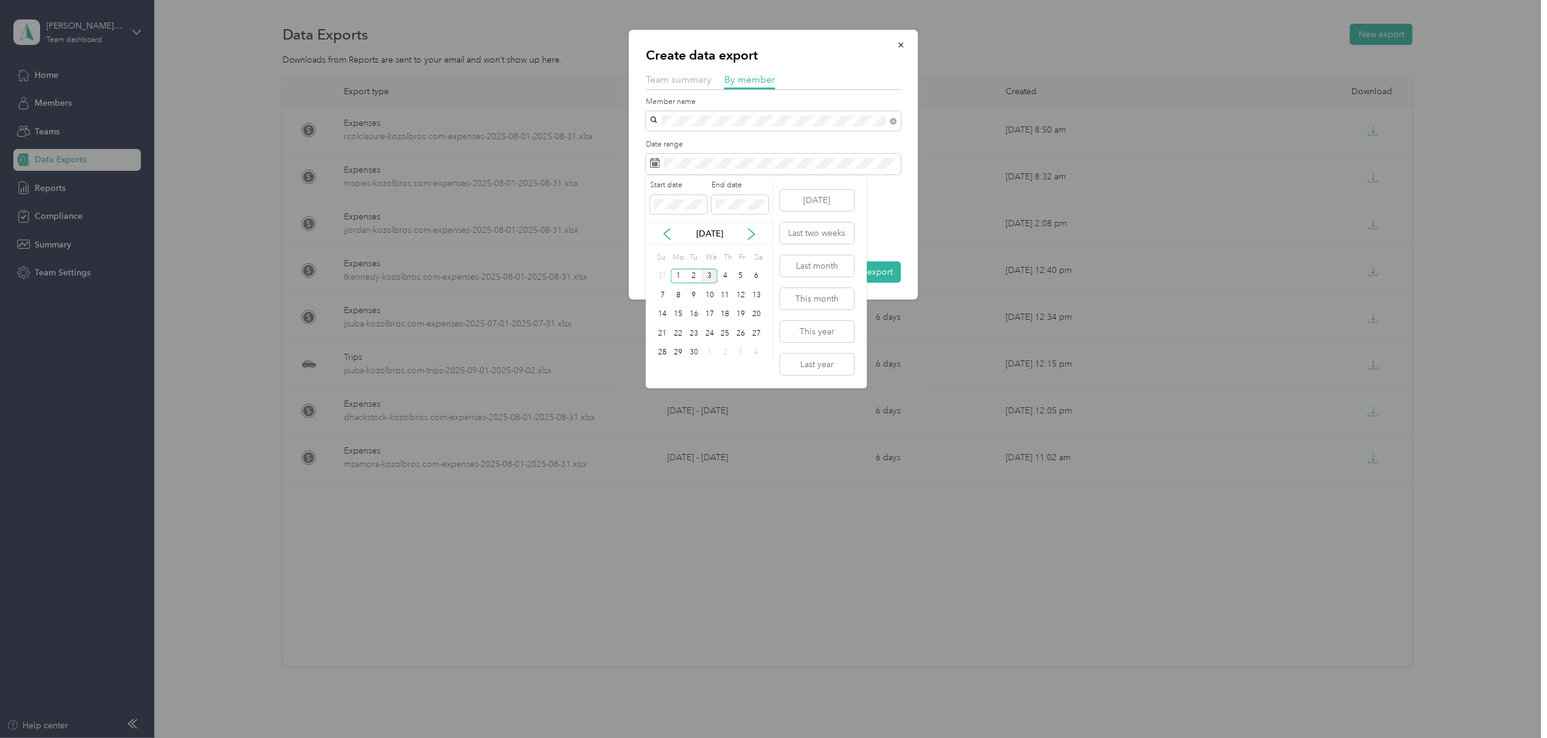
click at [667, 226] on div "[DATE]" at bounding box center [709, 233] width 127 height 22
click at [662, 232] on icon at bounding box center [667, 234] width 12 height 12
click at [743, 277] on div "1" at bounding box center [741, 276] width 16 height 15
click at [662, 365] on div "31" at bounding box center [663, 371] width 16 height 15
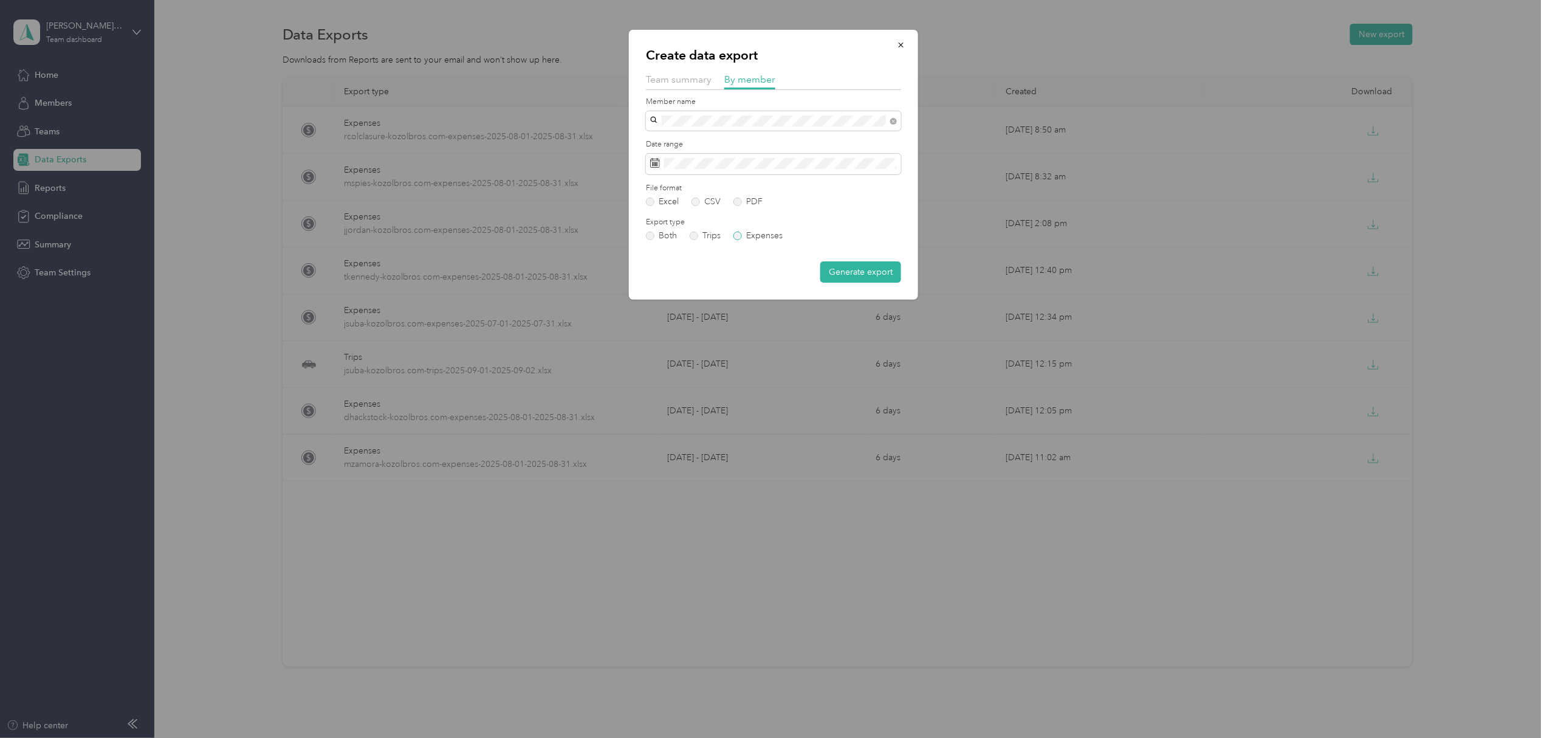
click at [739, 238] on label "Expenses" at bounding box center [757, 236] width 49 height 9
click at [883, 266] on button "Generate export" at bounding box center [860, 271] width 81 height 21
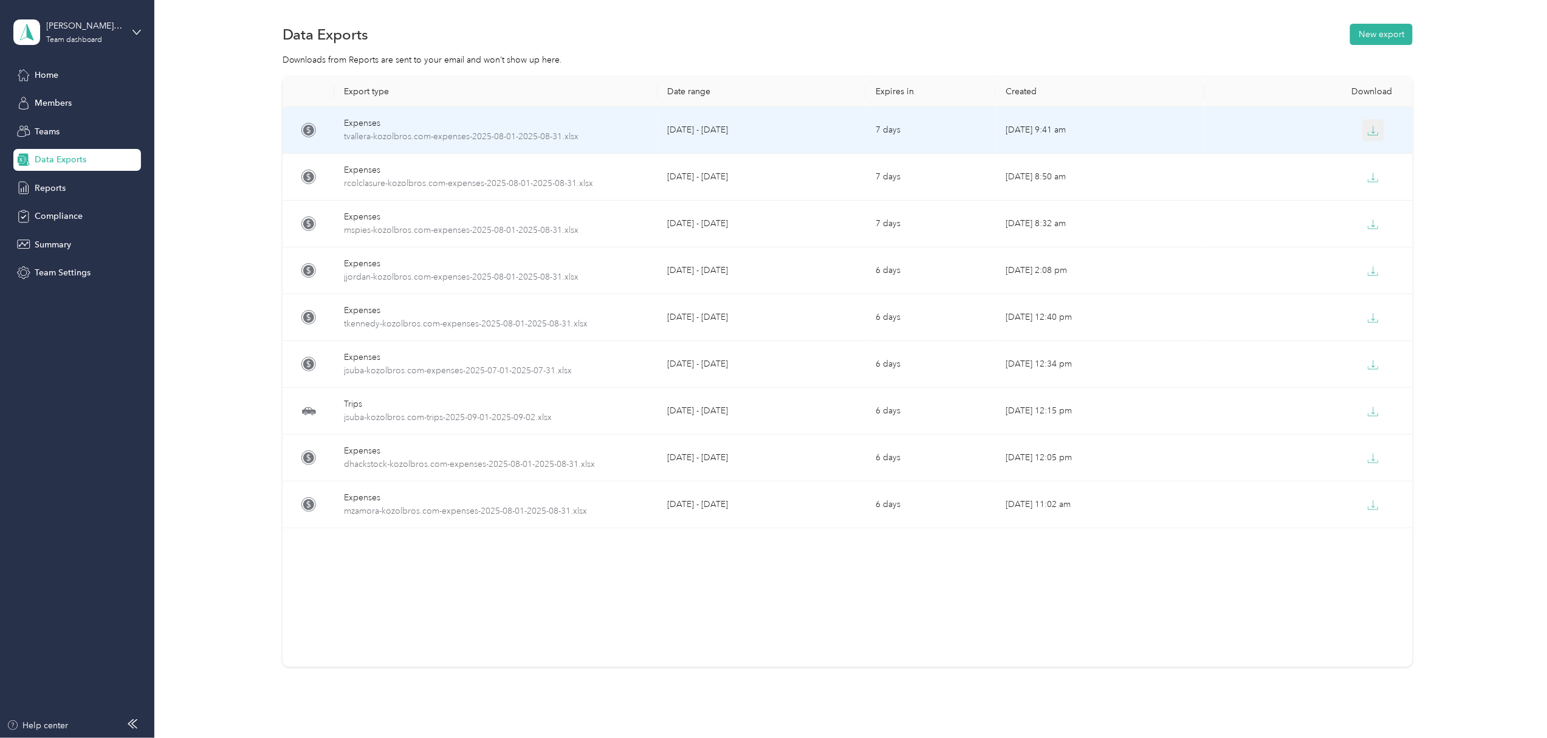
click at [1372, 127] on icon "button" at bounding box center [1374, 129] width 4 height 7
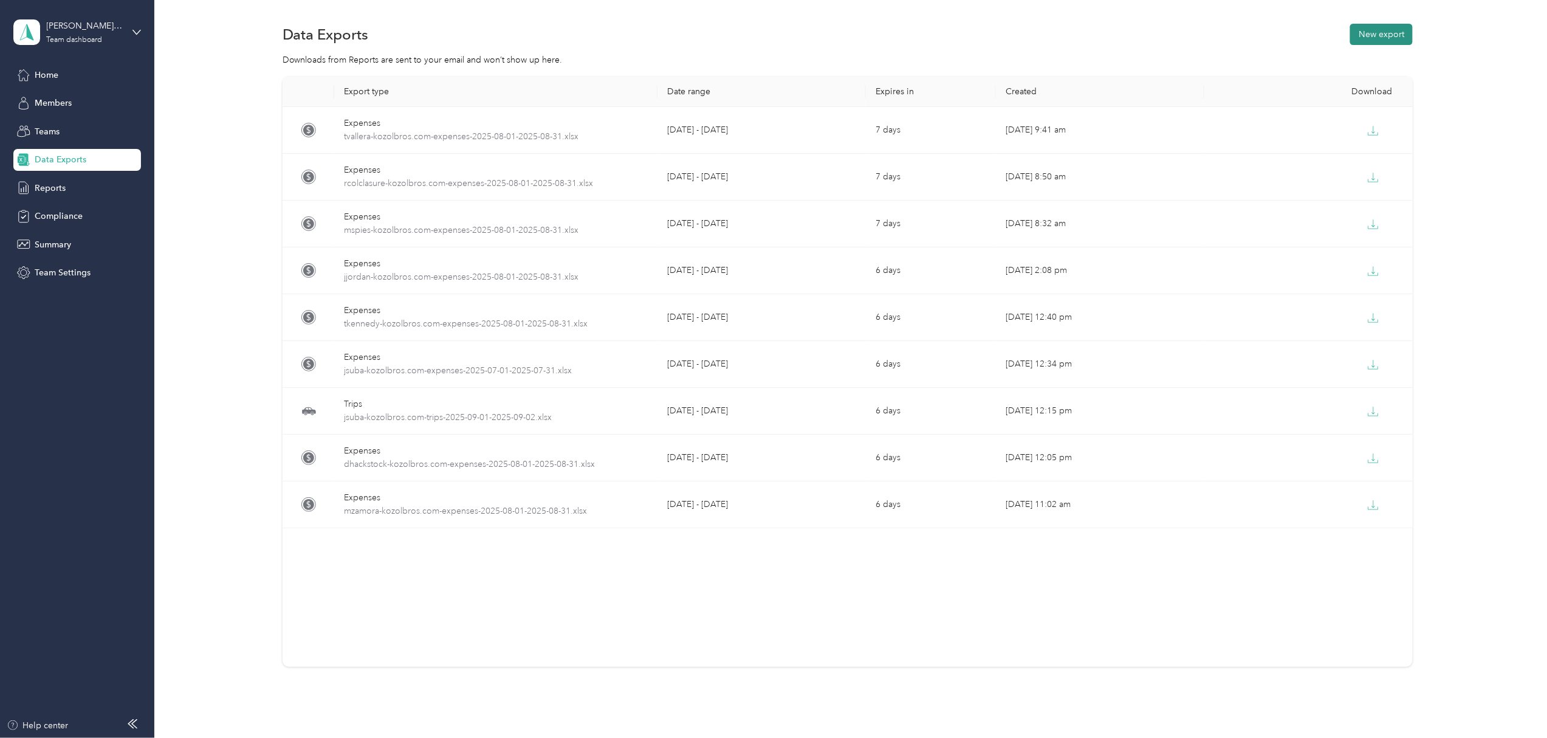
click at [1371, 30] on button "New export" at bounding box center [1381, 34] width 63 height 21
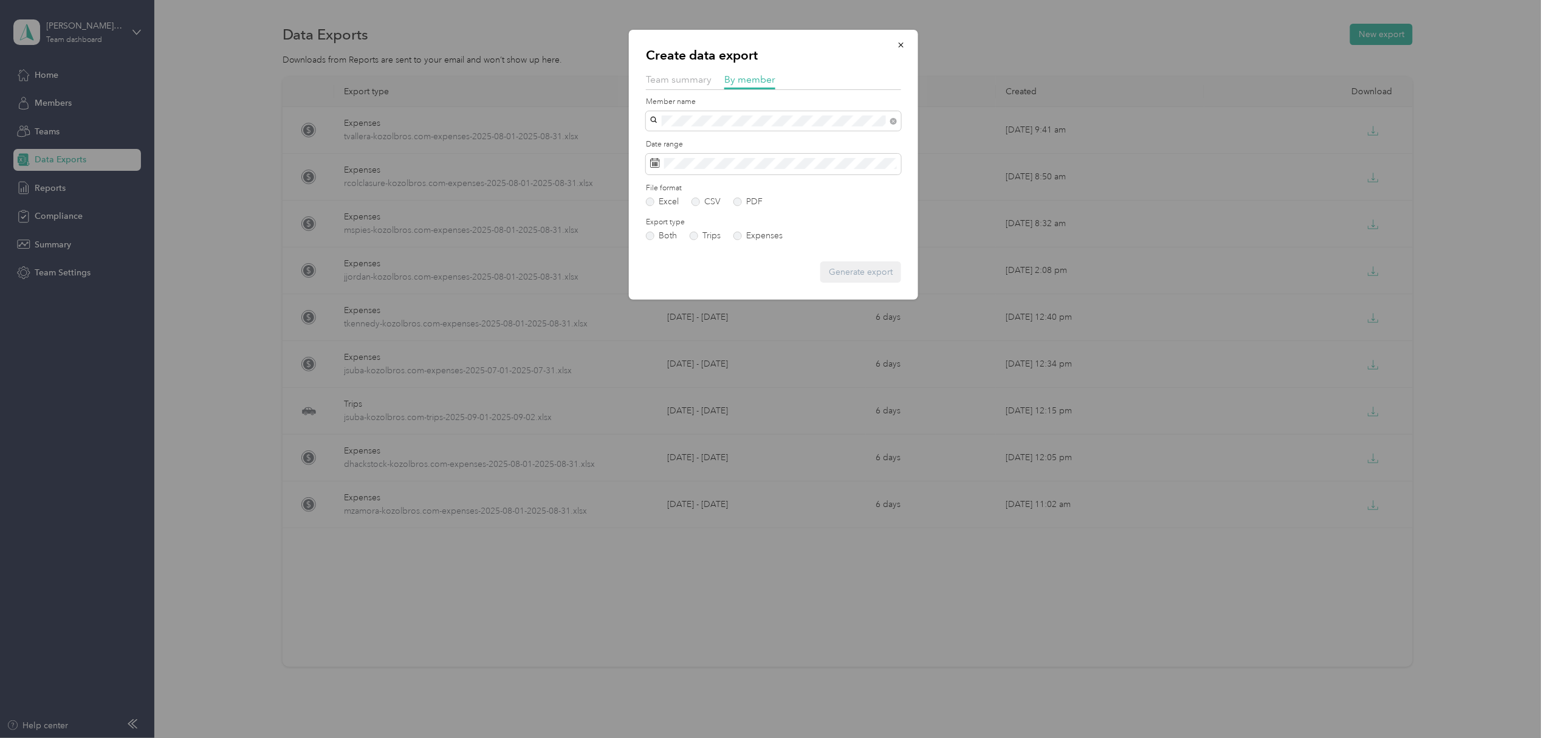
click at [700, 165] on li "[PERSON_NAME]" at bounding box center [773, 163] width 255 height 21
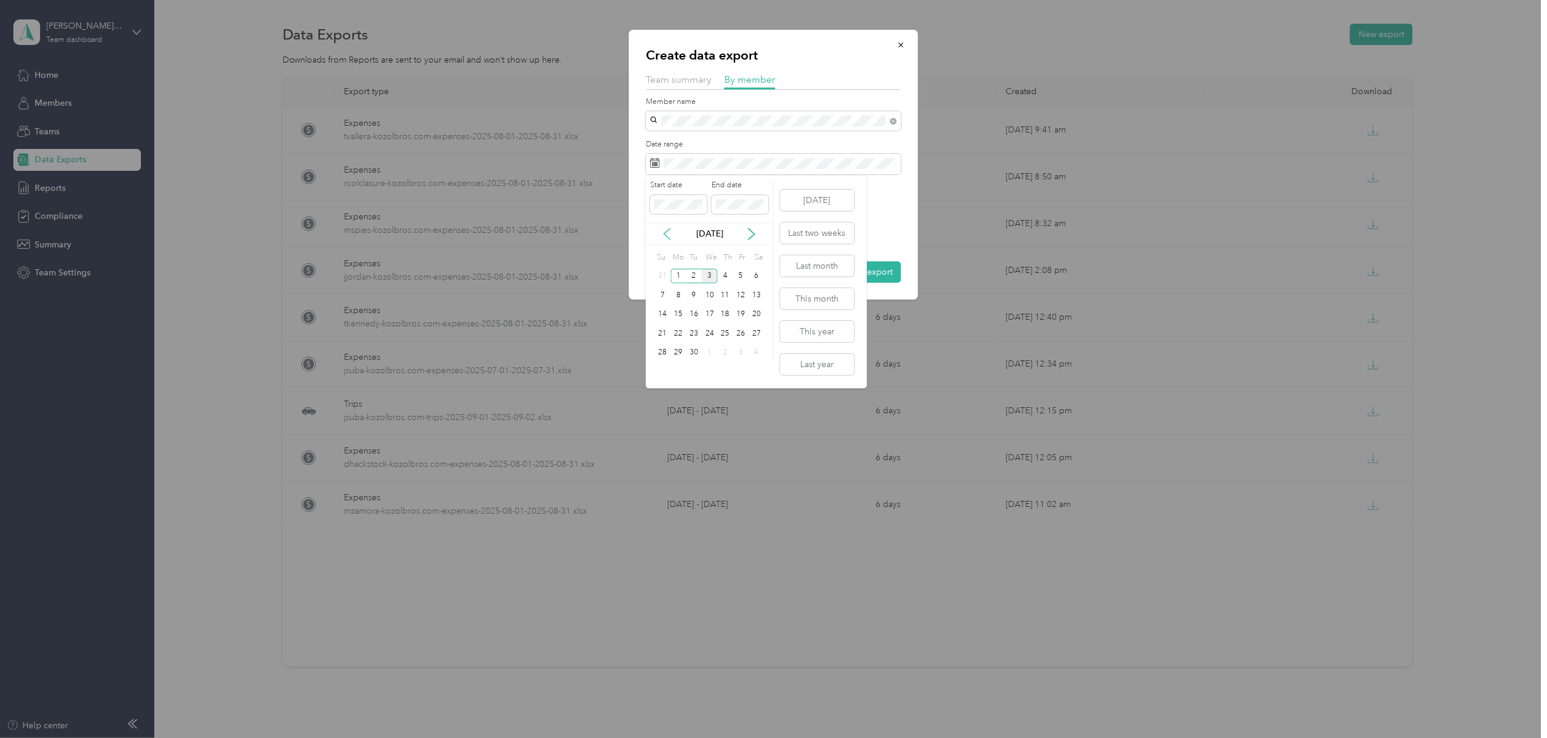
click at [666, 236] on icon at bounding box center [667, 233] width 6 height 11
click at [739, 275] on div "1" at bounding box center [741, 276] width 16 height 15
click at [664, 370] on div "31" at bounding box center [663, 371] width 16 height 15
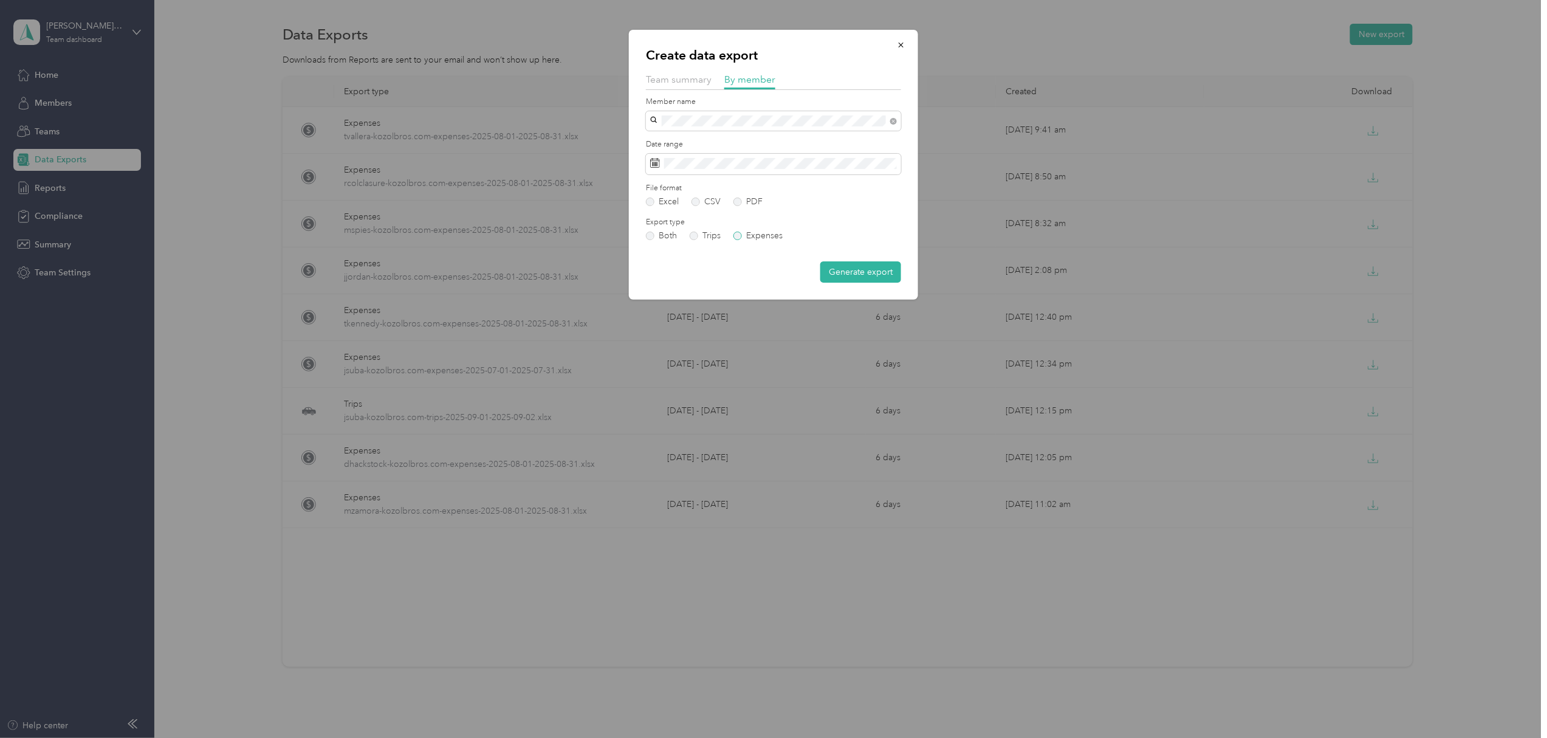
click at [737, 234] on label "Expenses" at bounding box center [757, 236] width 49 height 9
click at [846, 271] on button "Generate export" at bounding box center [860, 271] width 81 height 21
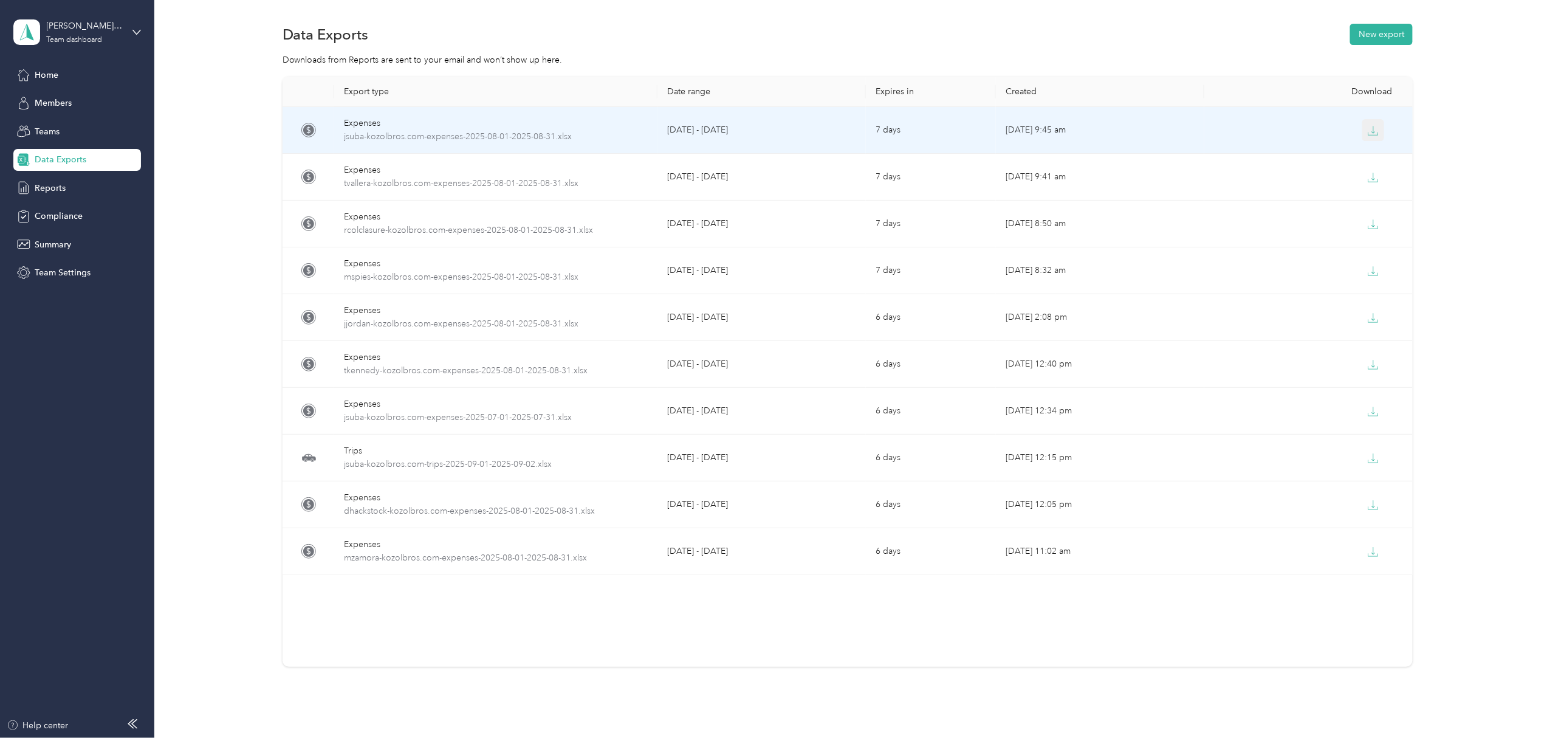
click at [1362, 129] on button "button" at bounding box center [1373, 130] width 22 height 22
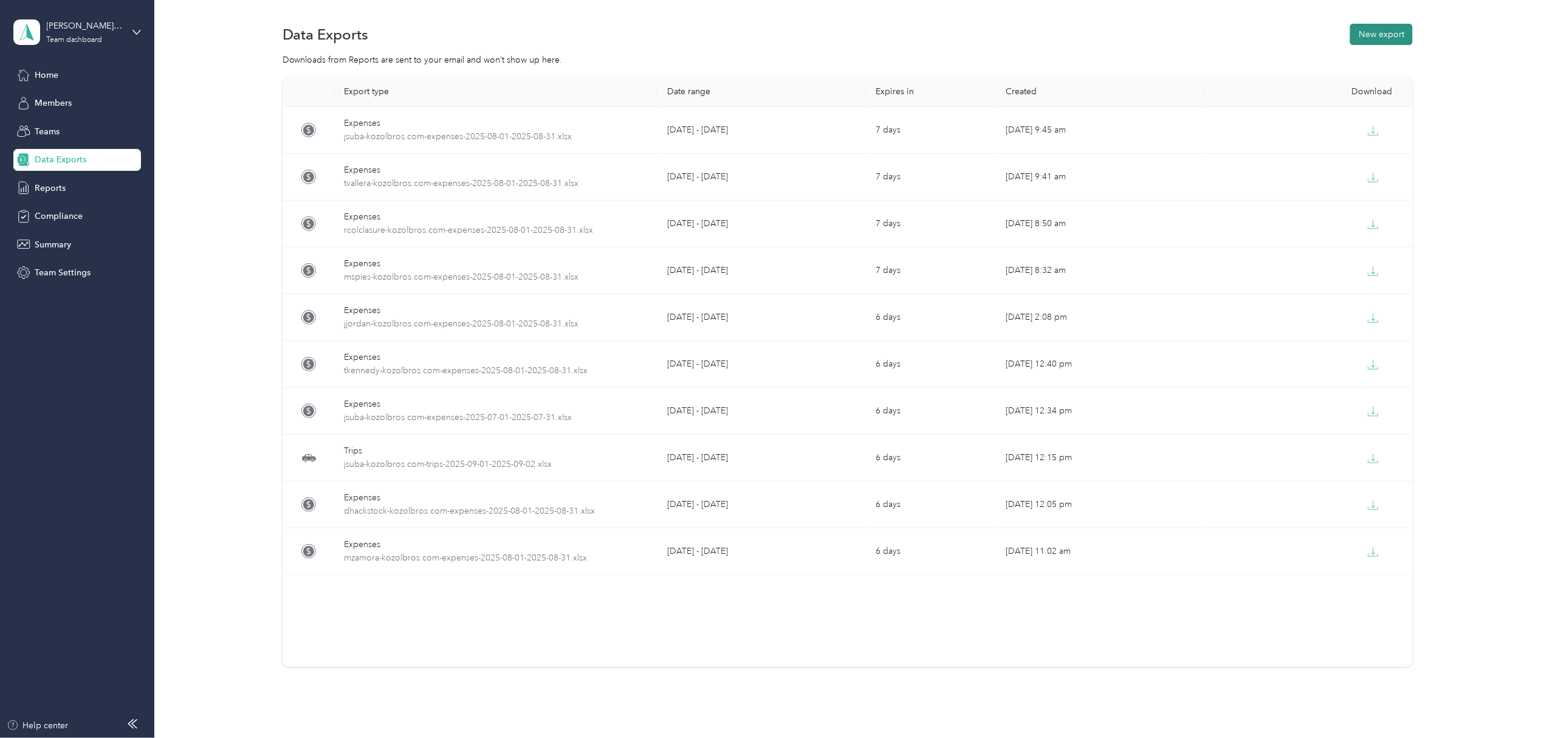
click at [1383, 38] on button "New export" at bounding box center [1381, 34] width 63 height 21
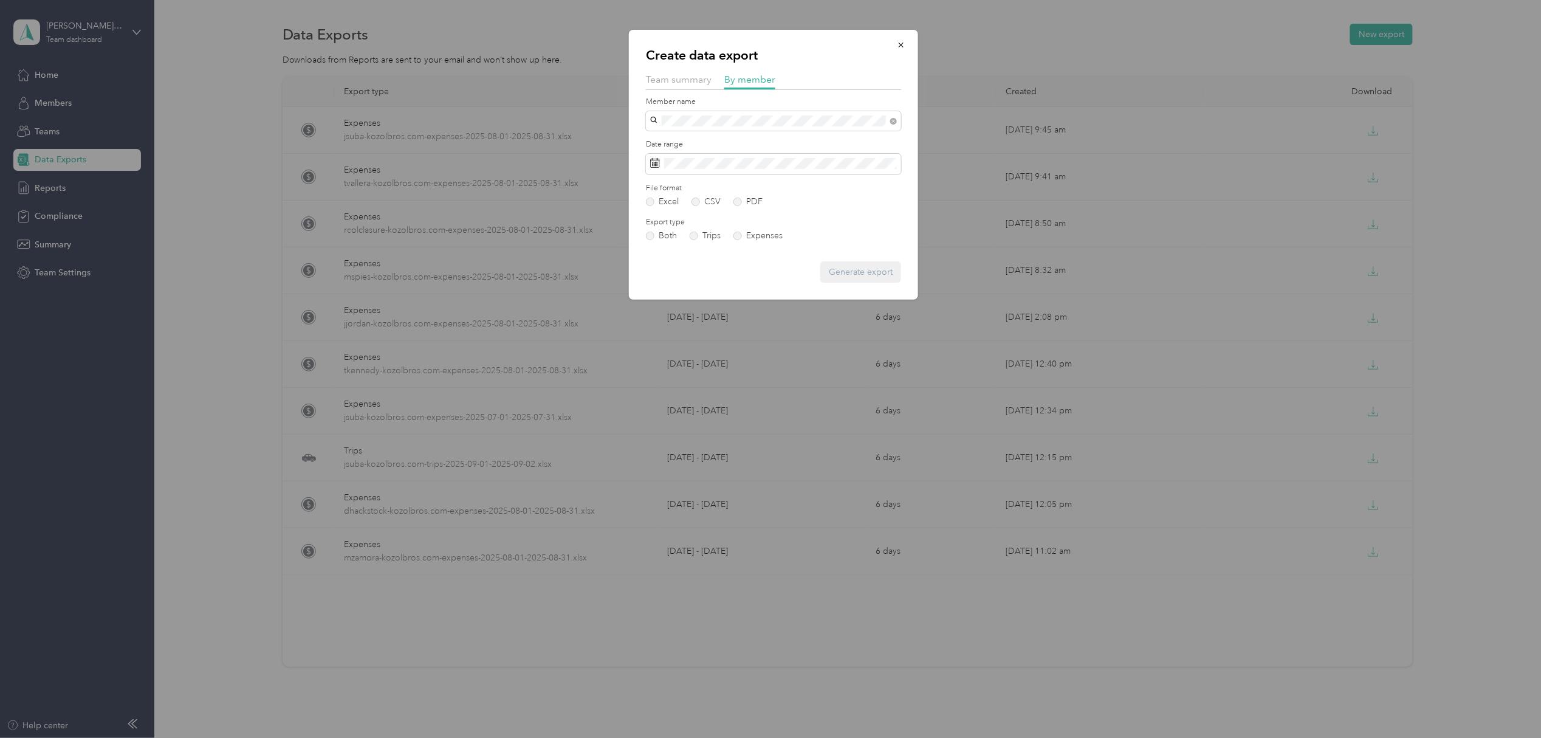
click at [717, 160] on span "[EMAIL_ADDRESS][DOMAIN_NAME]" at bounding box center [725, 160] width 143 height 10
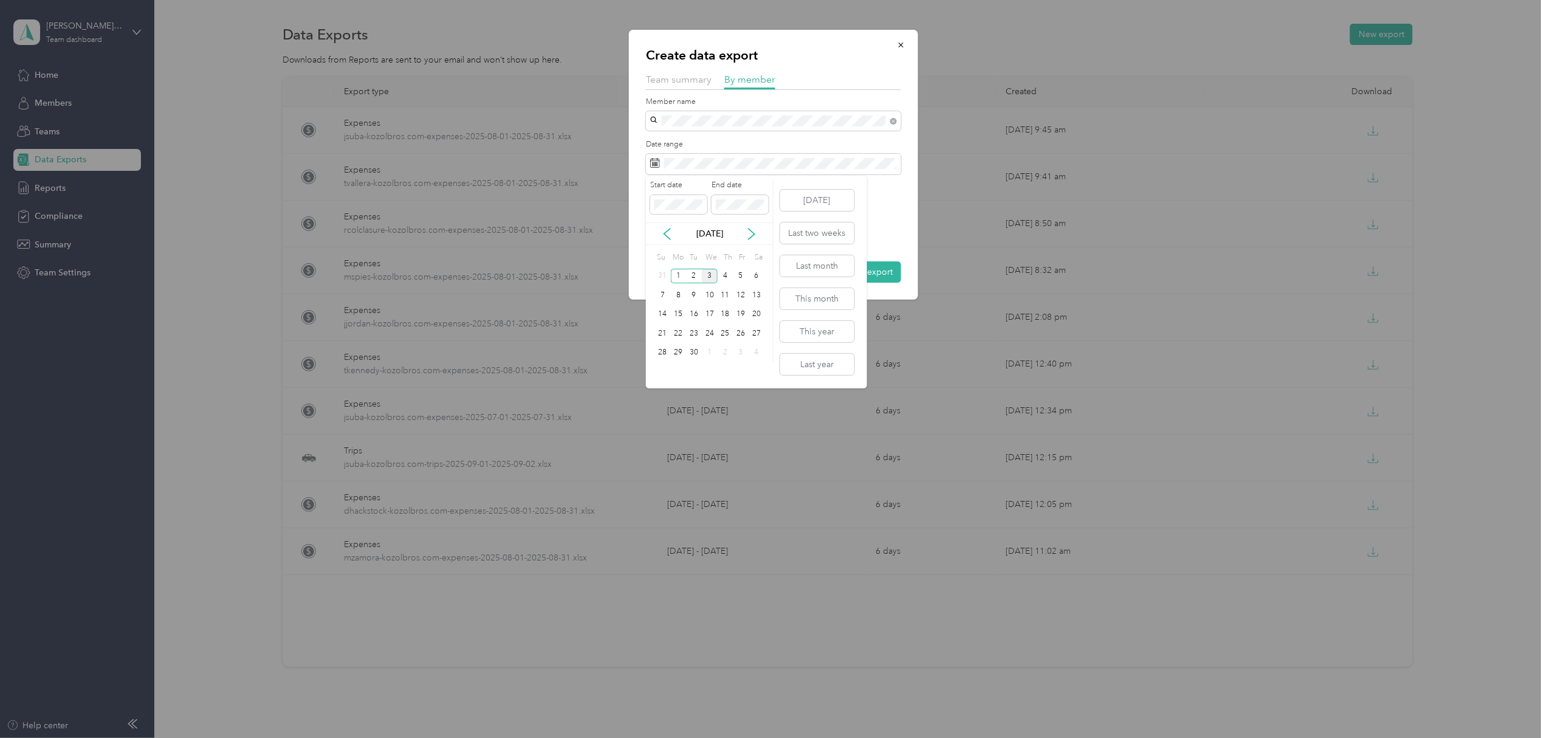
click at [669, 226] on div "[DATE]" at bounding box center [709, 233] width 127 height 22
click at [668, 233] on icon at bounding box center [667, 234] width 12 height 12
click at [741, 273] on div "1" at bounding box center [741, 276] width 16 height 15
click at [657, 369] on div "31" at bounding box center [663, 371] width 16 height 15
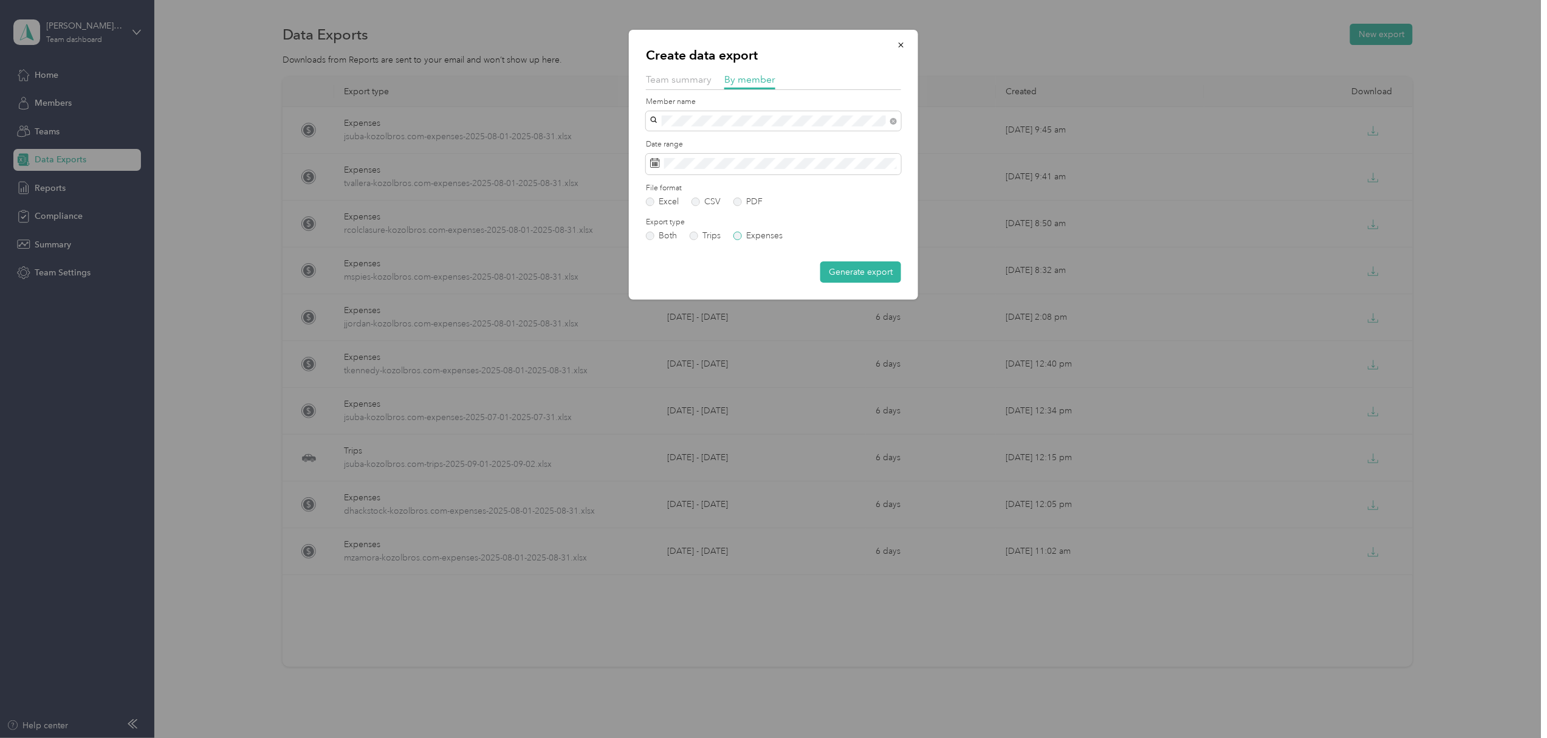
click at [736, 233] on label "Expenses" at bounding box center [757, 236] width 49 height 9
click at [866, 273] on button "Generate export" at bounding box center [860, 271] width 81 height 21
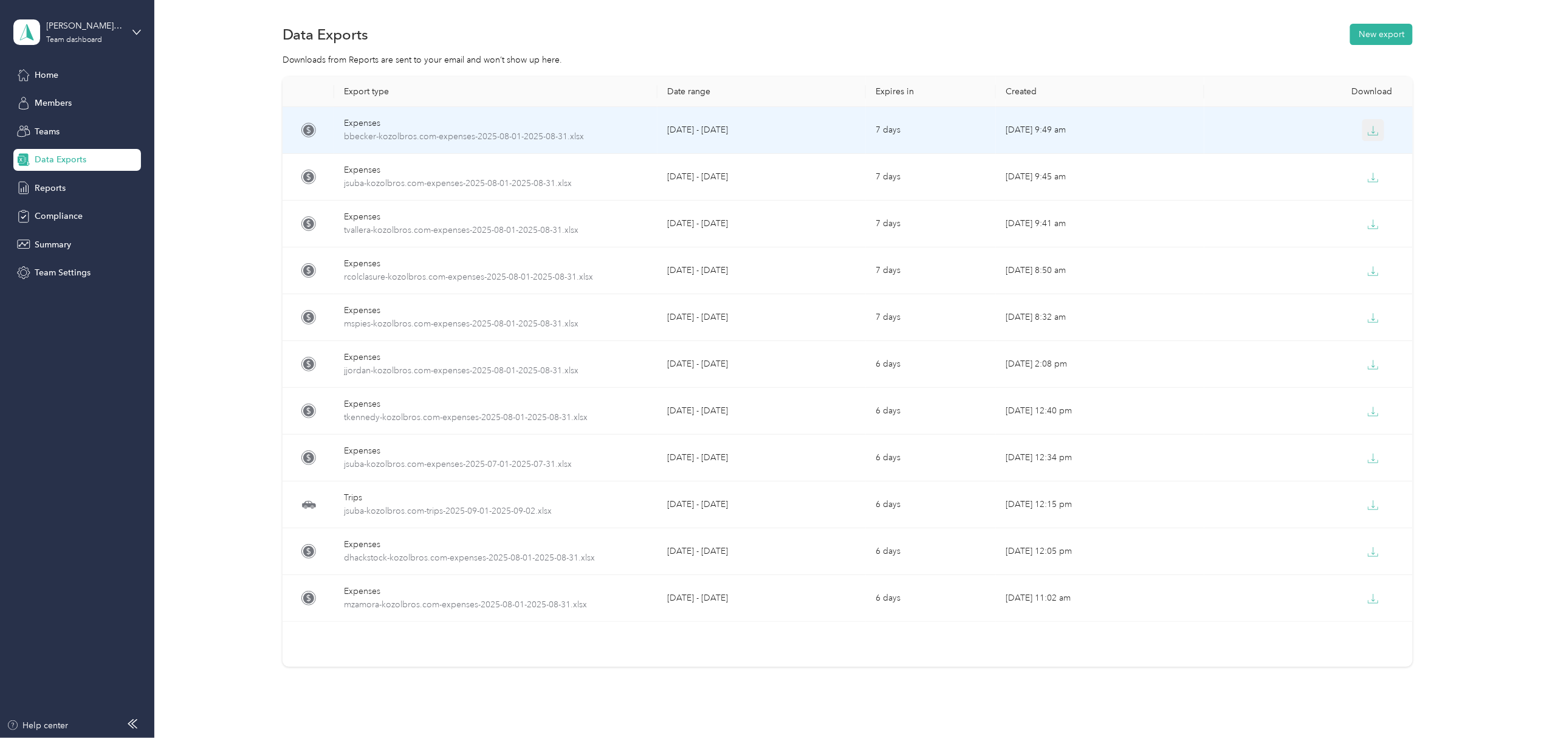
click at [1368, 127] on icon "button" at bounding box center [1373, 130] width 11 height 11
